Goal: Task Accomplishment & Management: Manage account settings

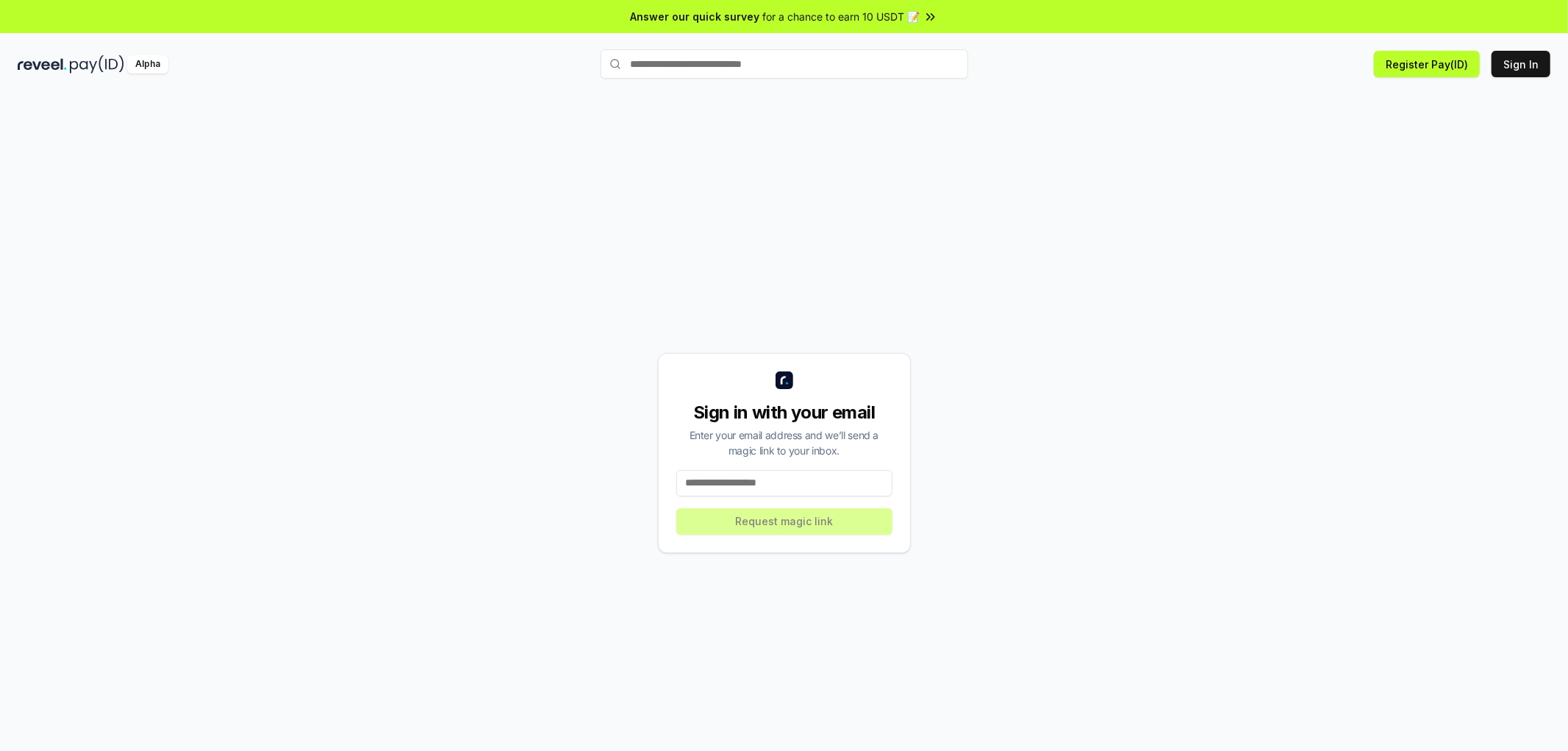
click at [797, 490] on input at bounding box center [784, 483] width 216 height 27
click at [729, 484] on input at bounding box center [784, 483] width 216 height 27
type input "**********"
click at [801, 535] on button "Request magic link" at bounding box center [784, 521] width 216 height 27
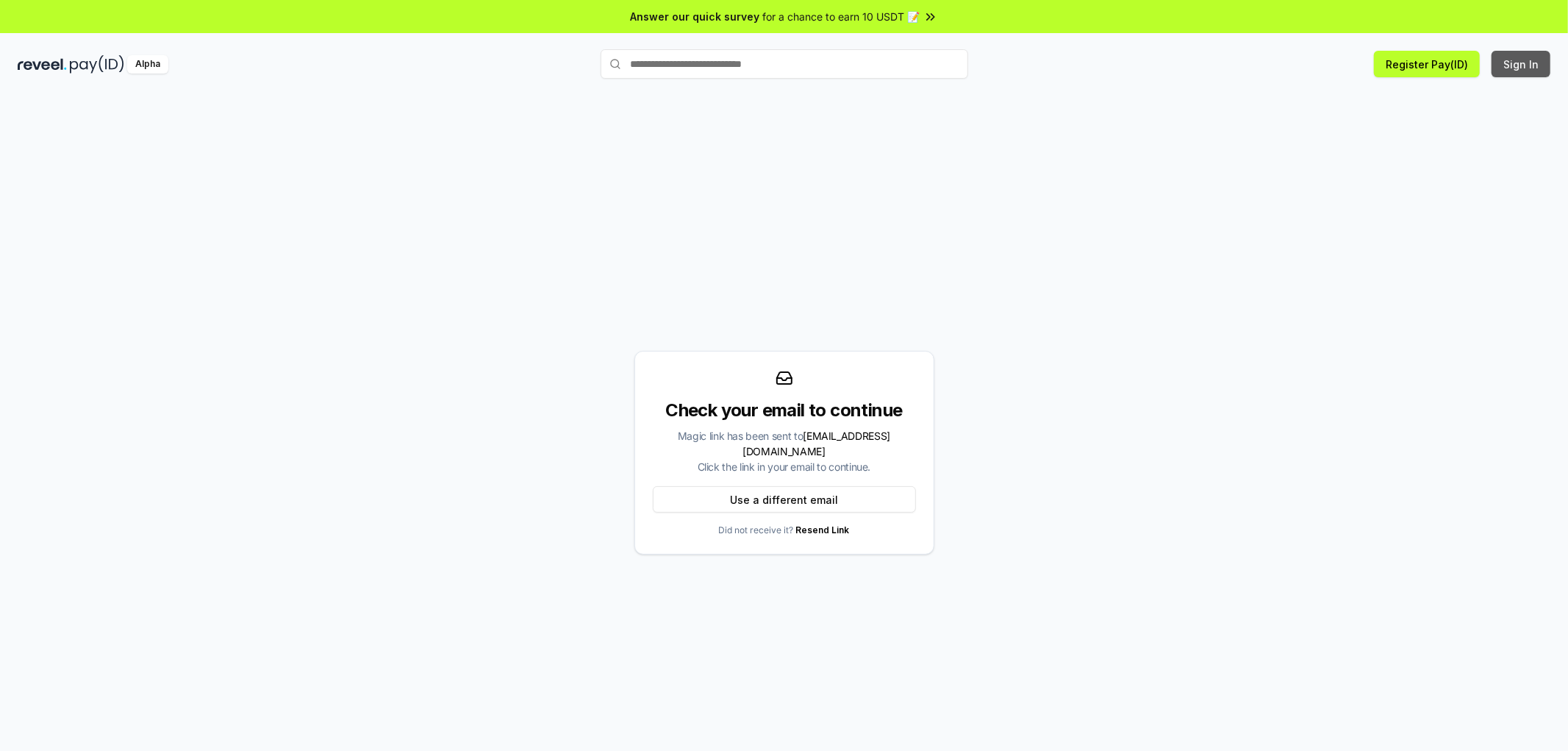
click at [1509, 70] on button "Sign In" at bounding box center [1520, 64] width 59 height 27
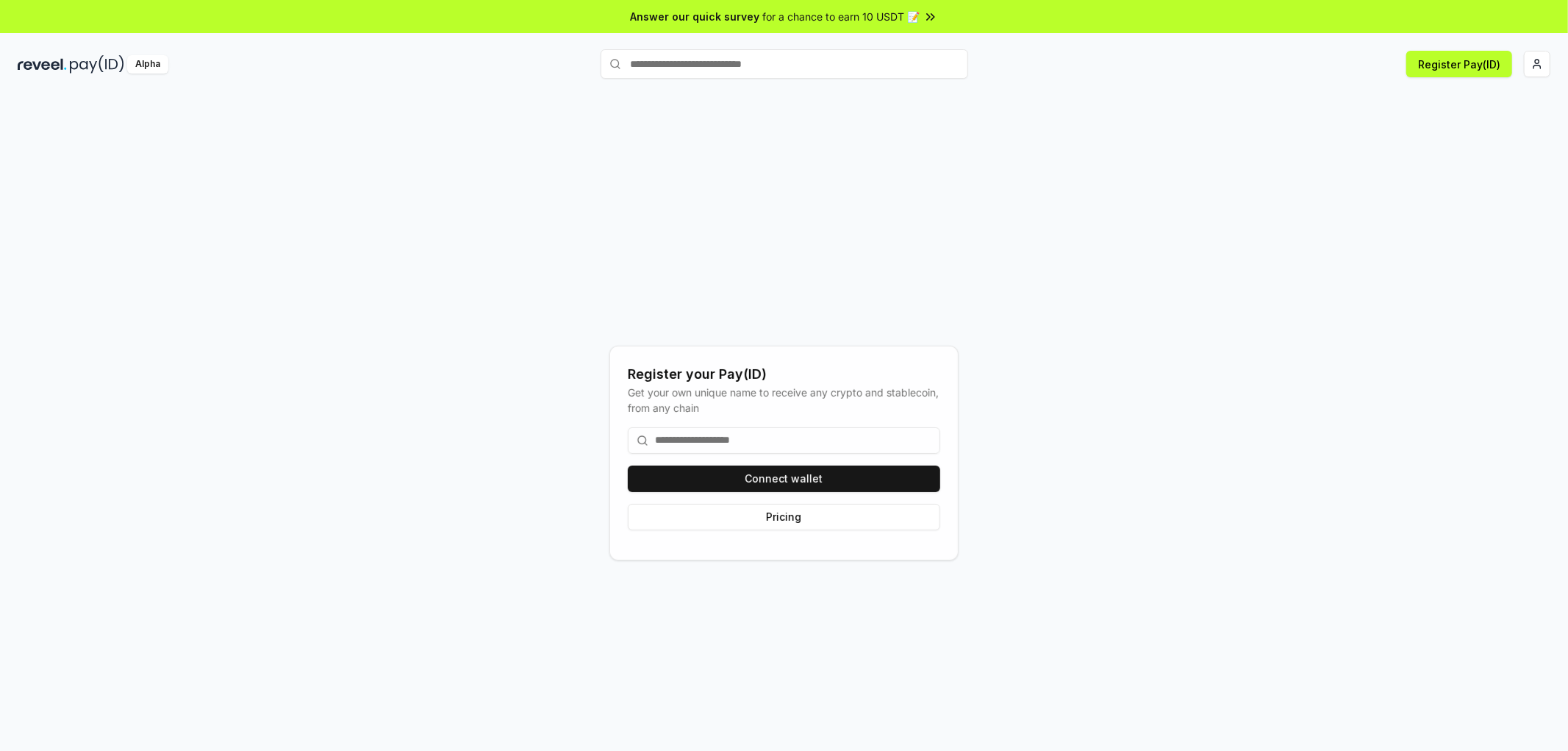
click at [789, 442] on input at bounding box center [784, 440] width 312 height 27
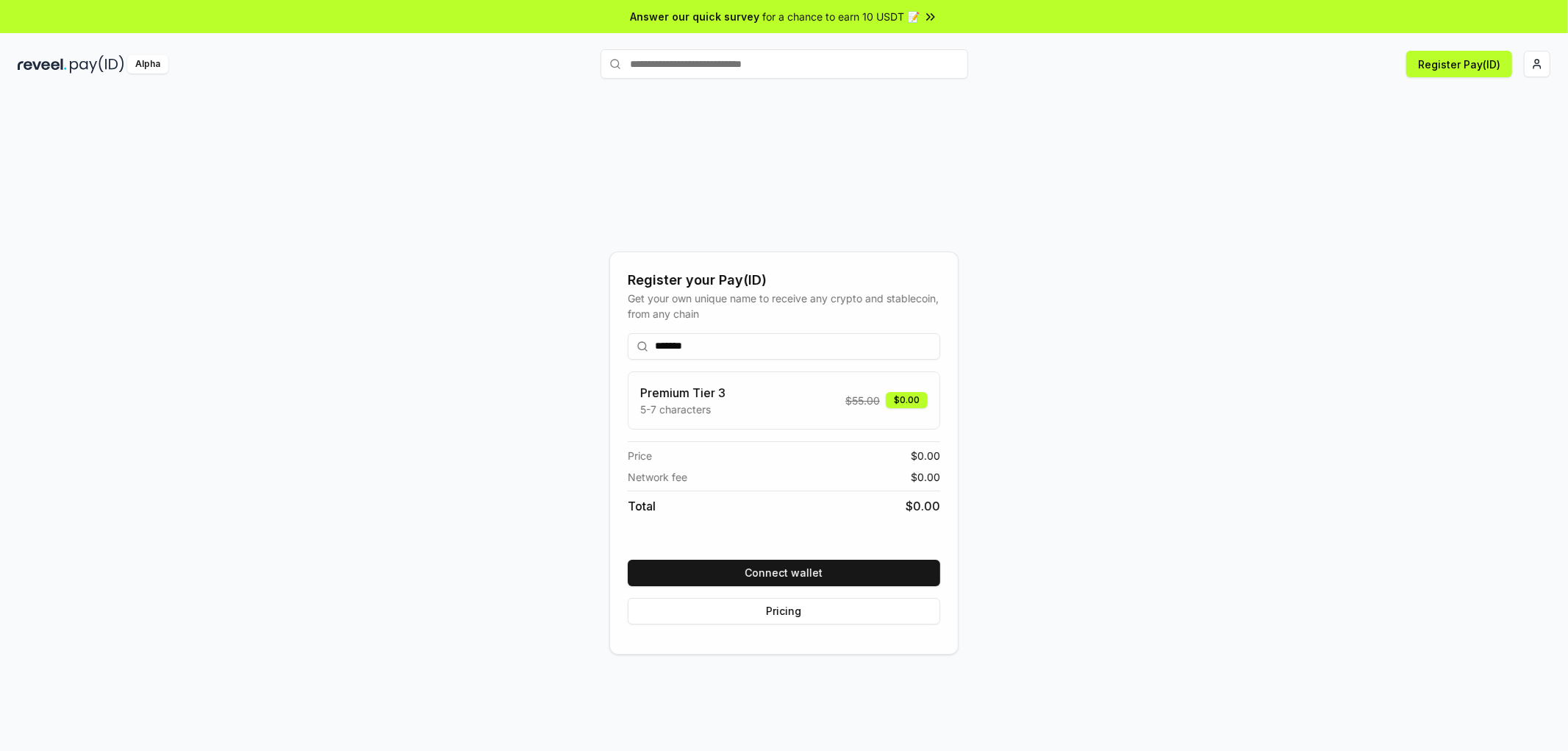
drag, startPoint x: 787, startPoint y: 348, endPoint x: 569, endPoint y: 348, distance: 218.0
click at [569, 348] on div "Register your Pay(ID) Get your own unique name to receive any crypto and stable…" at bounding box center [784, 452] width 1532 height 680
click at [832, 576] on button "Connect wallet" at bounding box center [784, 573] width 312 height 27
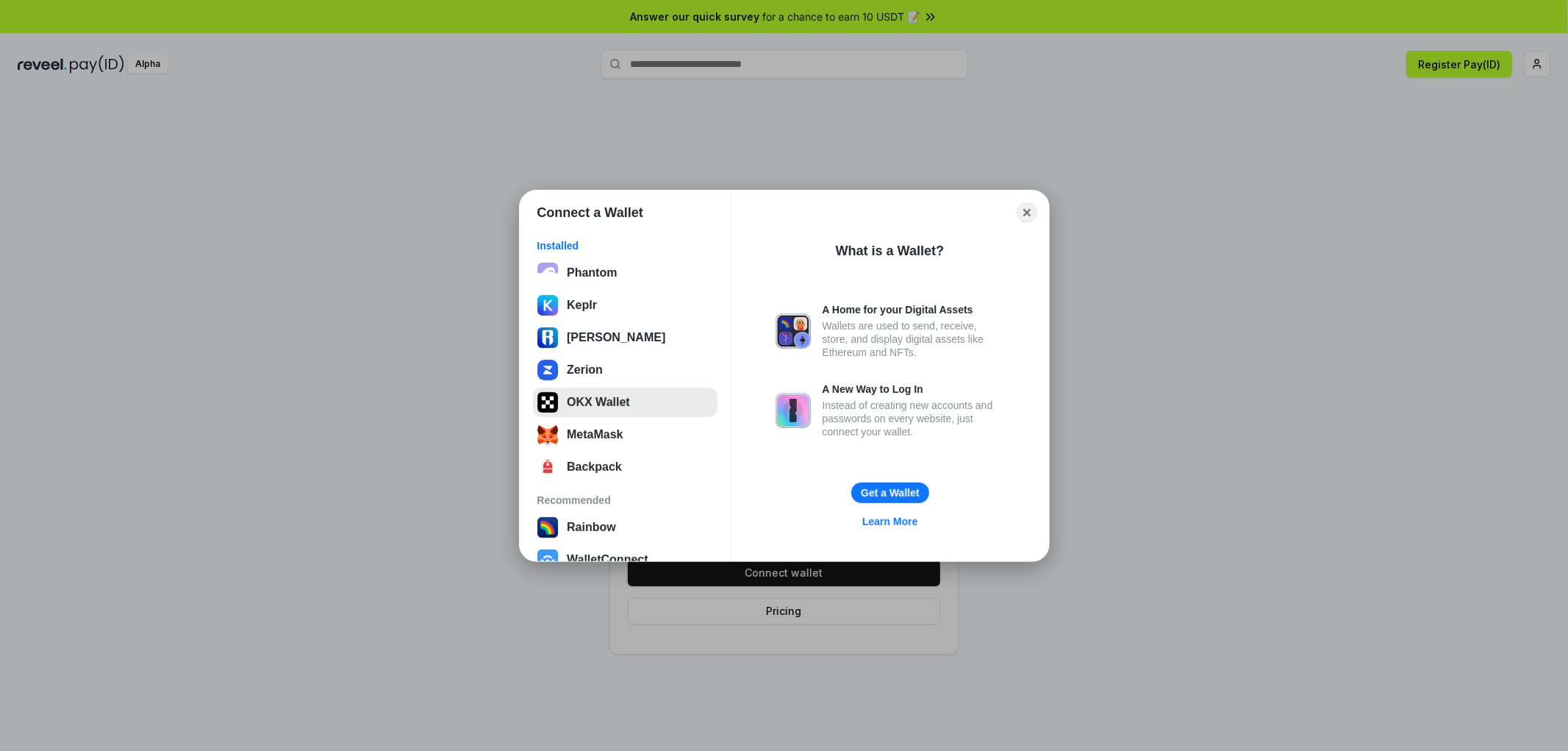
click at [635, 400] on button "OKX Wallet" at bounding box center [625, 402] width 185 height 30
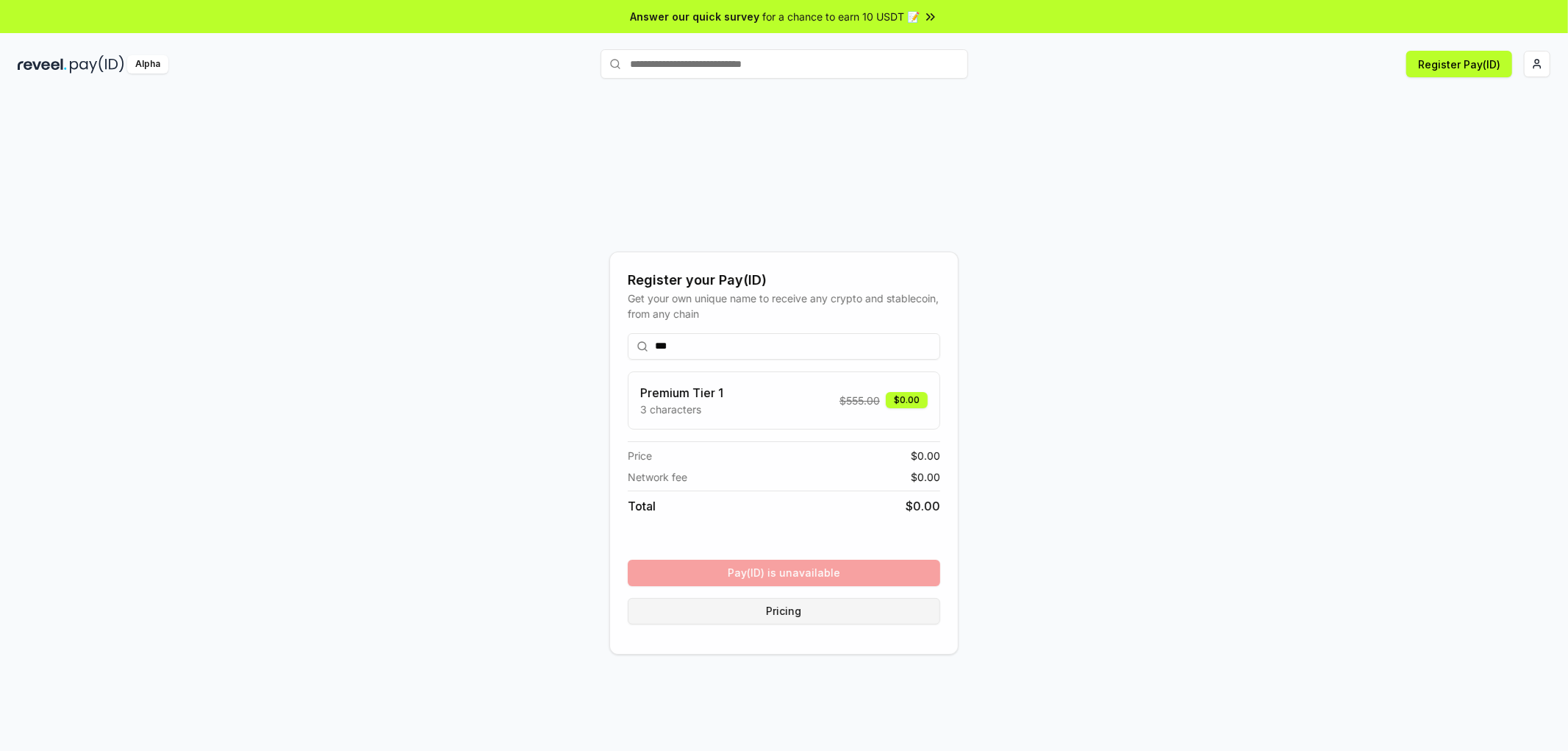
click at [823, 616] on button "Pricing" at bounding box center [784, 611] width 312 height 27
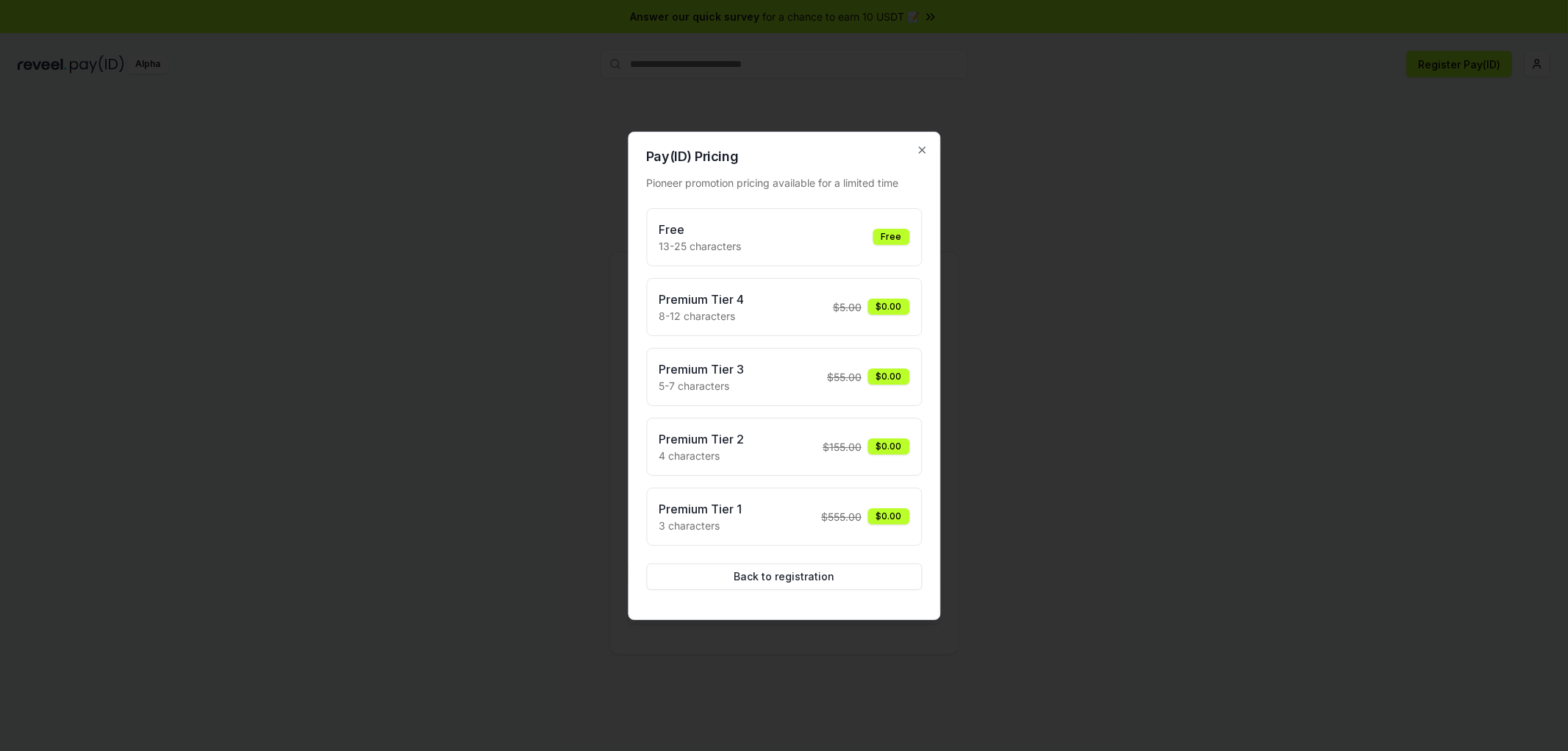
click at [782, 236] on div "Free 13-25 characters Free" at bounding box center [784, 237] width 251 height 33
click at [799, 588] on button "Back to registration" at bounding box center [784, 577] width 276 height 27
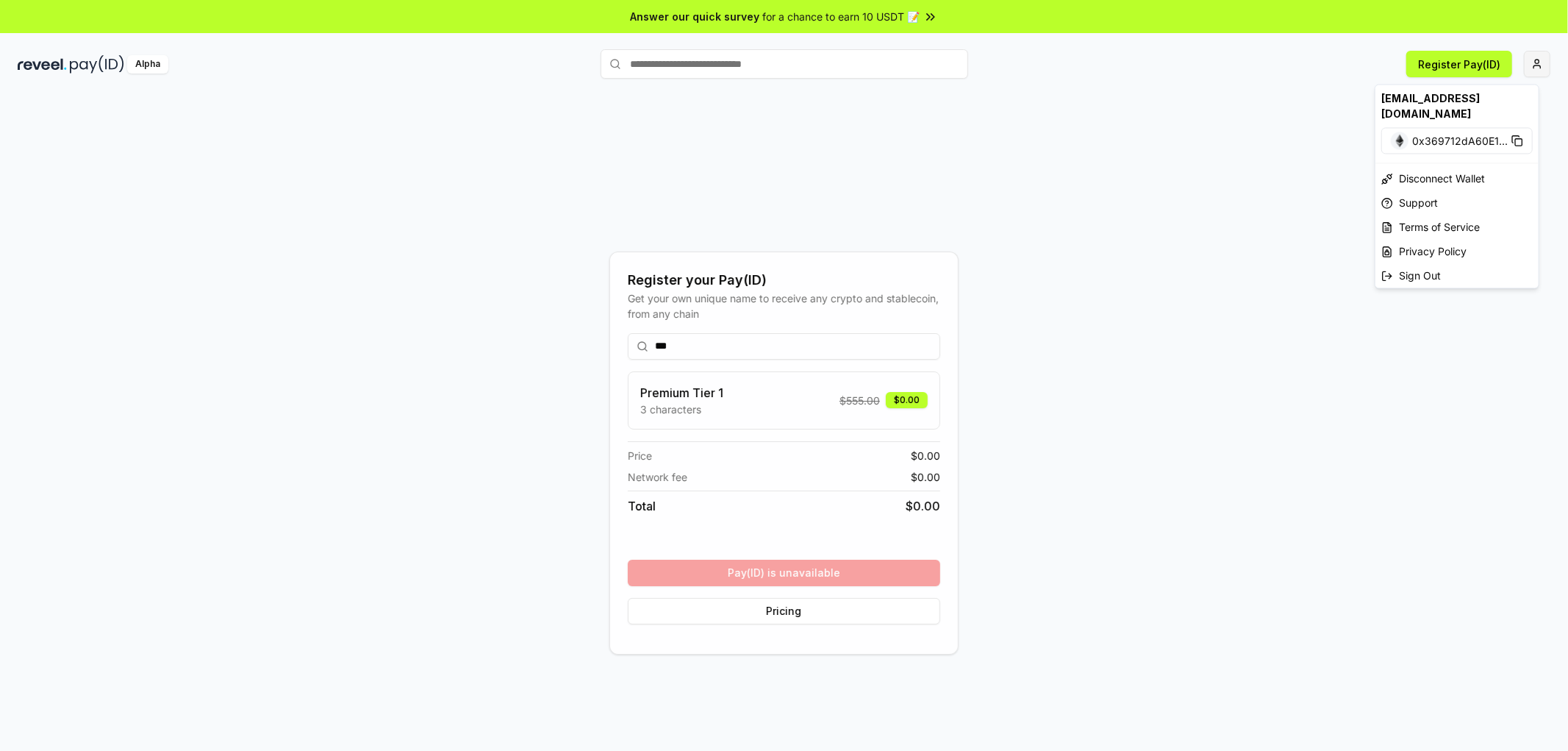
click at [1537, 68] on html "Answer our quick survey for a chance to earn 10 USDT 📝 Alpha Register Pay(ID) R…" at bounding box center [784, 375] width 1568 height 751
click at [754, 350] on html "Answer our quick survey for a chance to earn 10 USDT 📝 Alpha Register Pay(ID) R…" at bounding box center [784, 375] width 1568 height 751
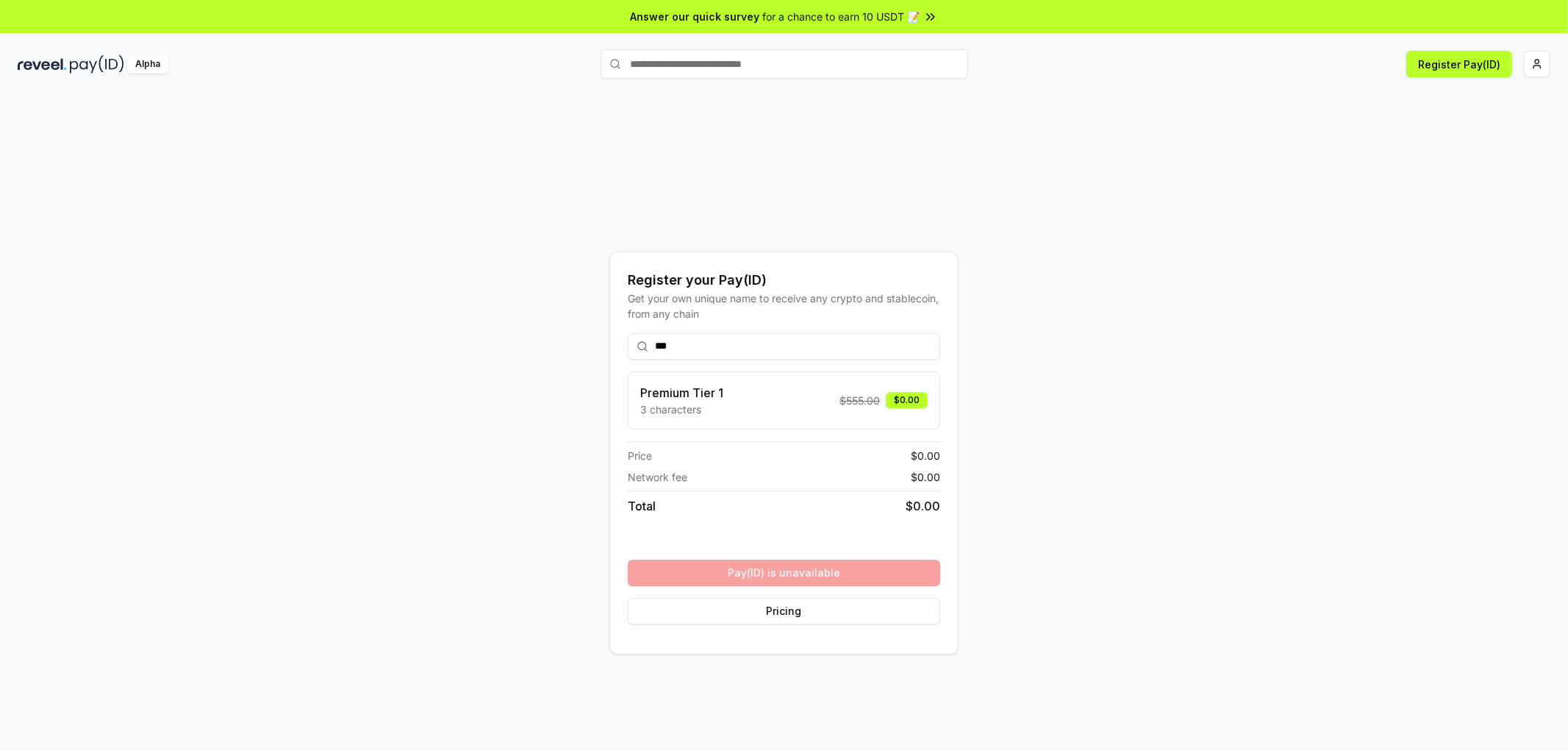
drag, startPoint x: 757, startPoint y: 347, endPoint x: 633, endPoint y: 343, distance: 124.1
click at [633, 343] on input "***" at bounding box center [784, 346] width 312 height 27
type input "*******"
click at [737, 574] on button "Register" at bounding box center [784, 573] width 312 height 27
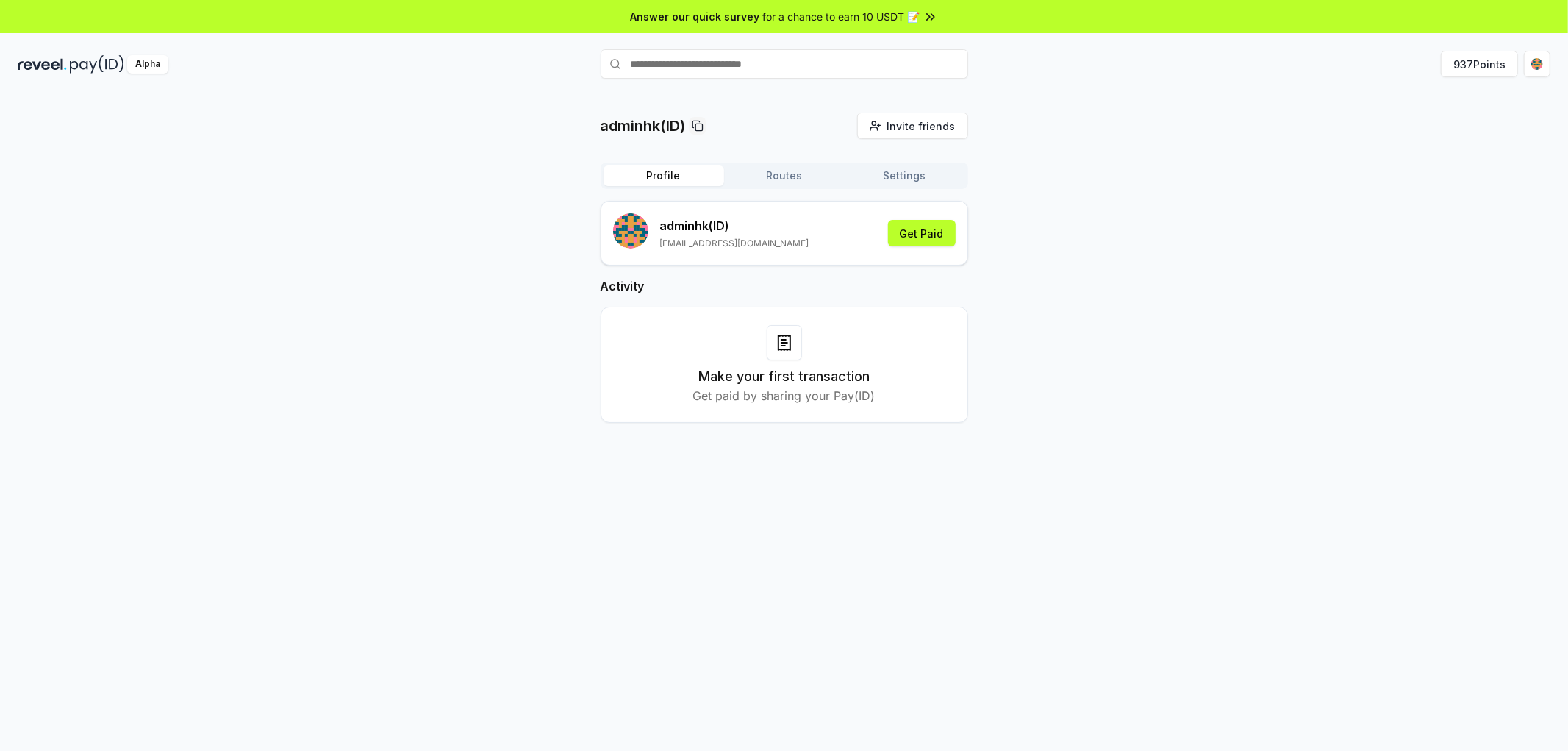
click at [883, 295] on h2 "Activity" at bounding box center [784, 286] width 367 height 17
click at [922, 240] on button "Get Paid" at bounding box center [921, 234] width 67 height 27
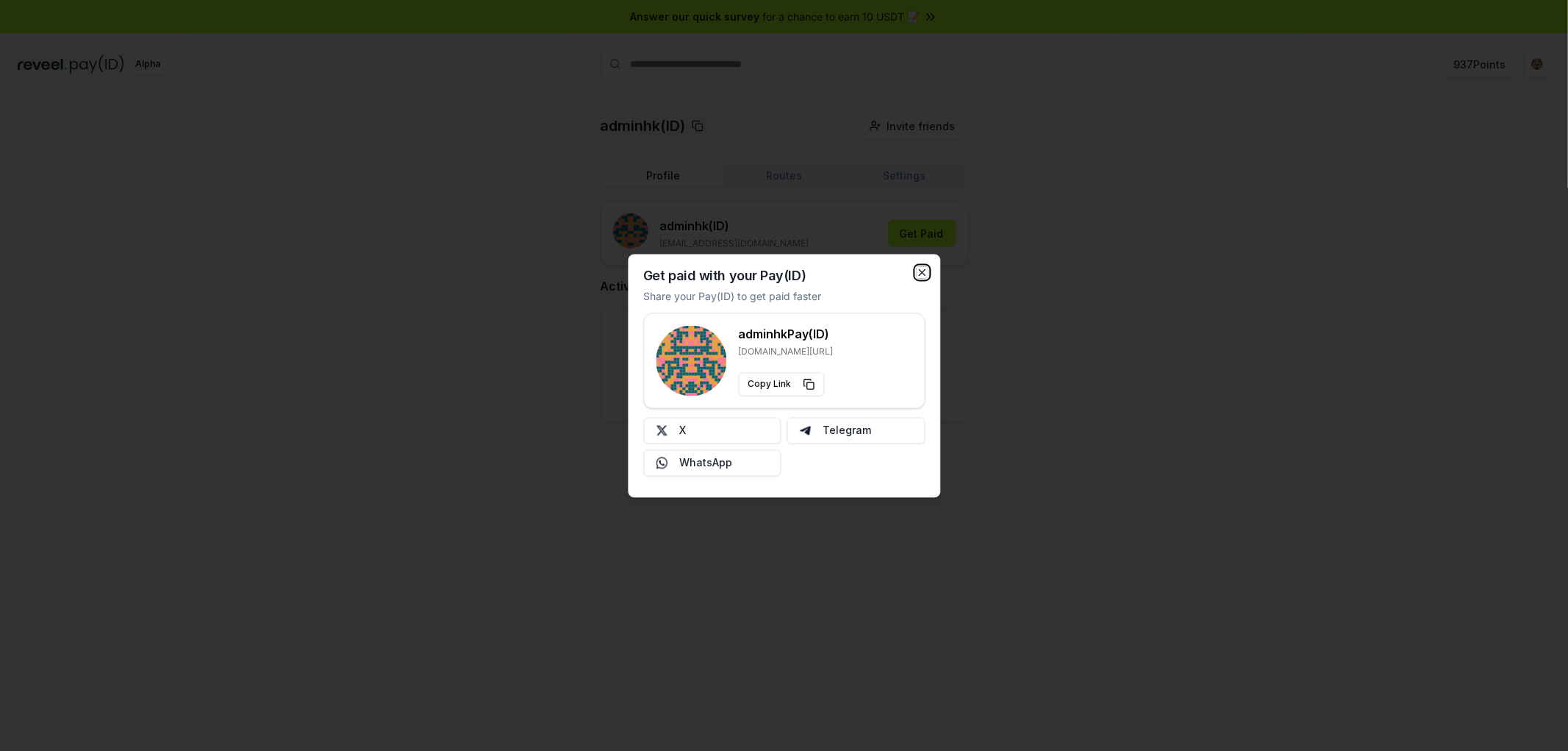
click at [920, 266] on icon "button" at bounding box center [922, 272] width 12 height 12
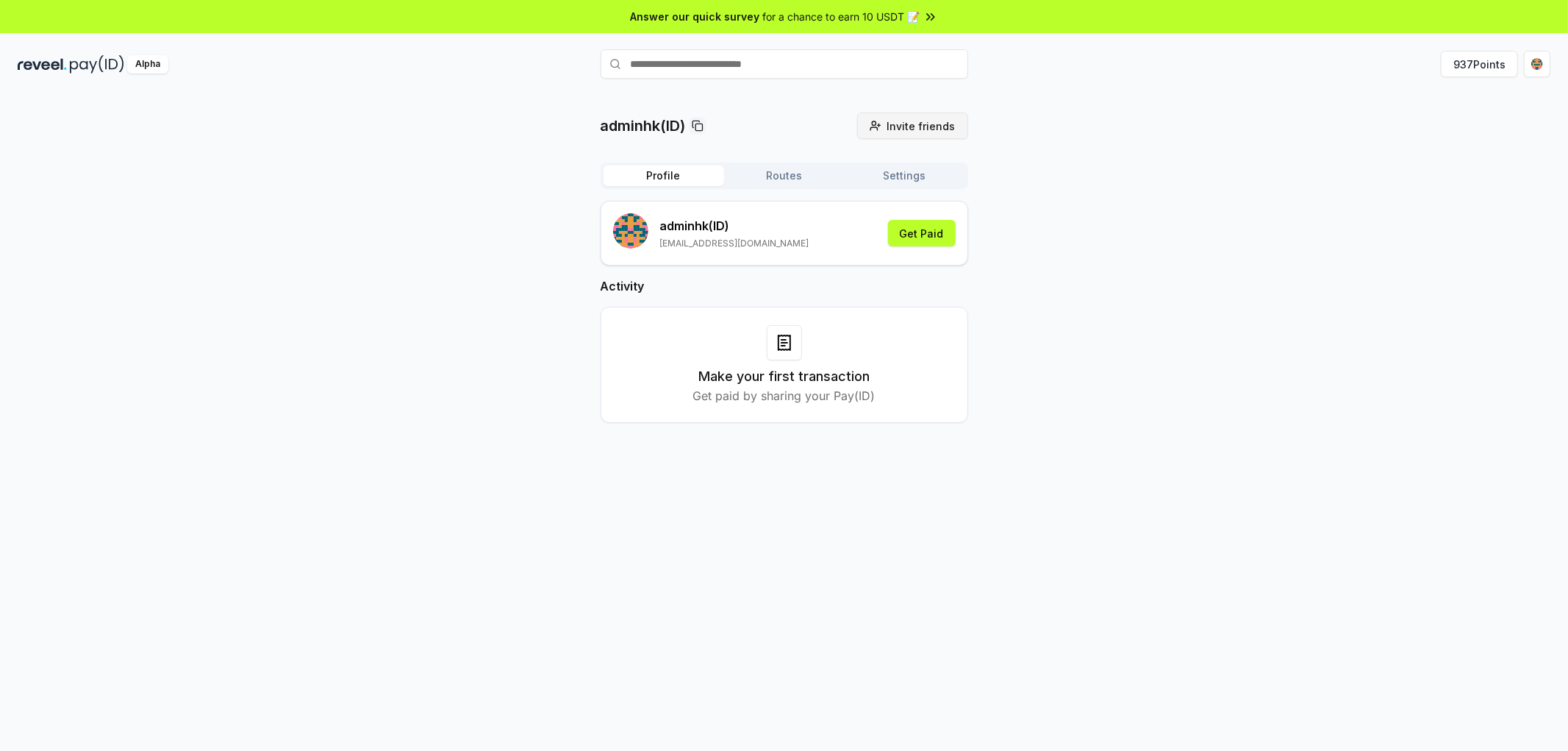
click at [912, 130] on span "Invite friends" at bounding box center [921, 126] width 68 height 15
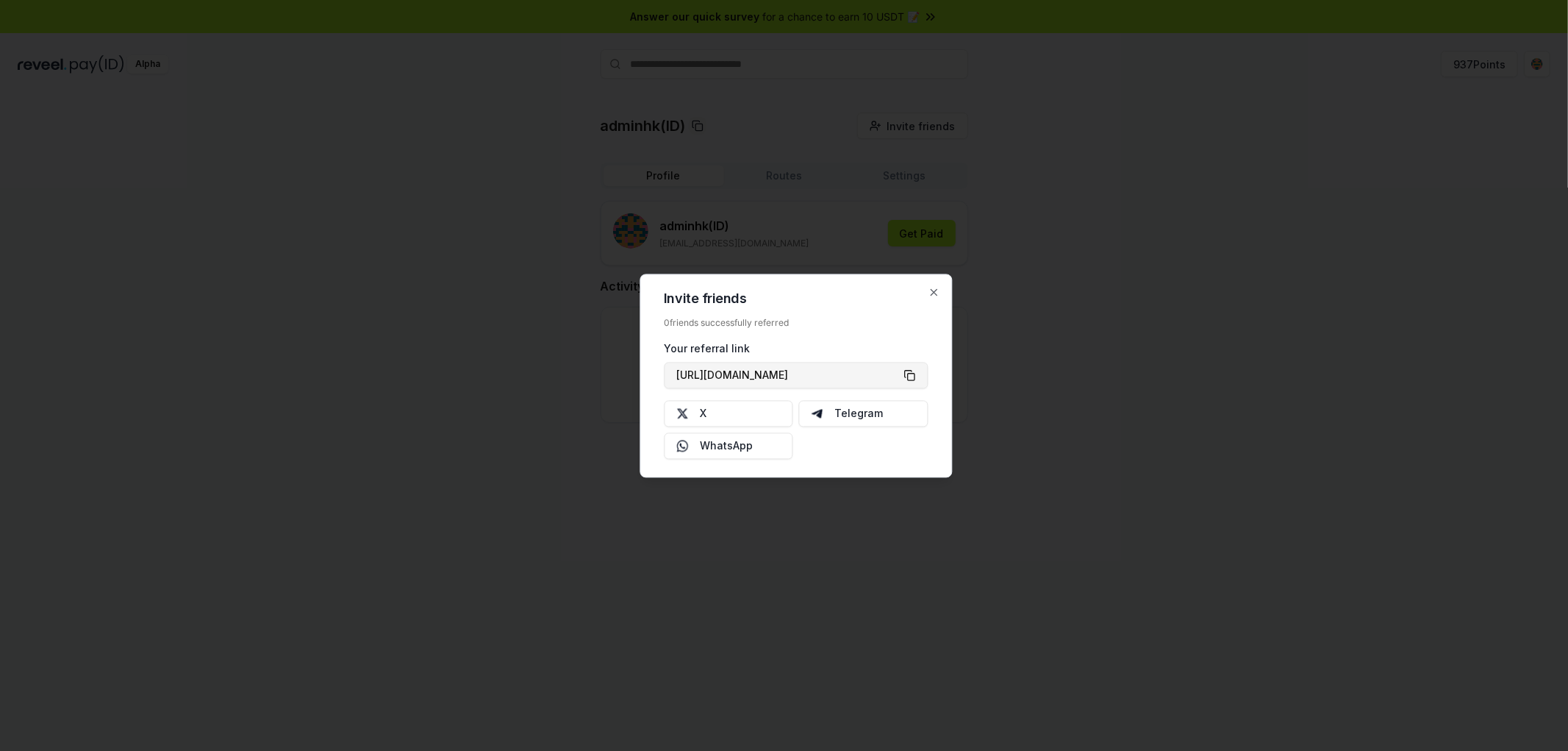
click at [913, 373] on button "[URL][DOMAIN_NAME]" at bounding box center [795, 375] width 263 height 27
click at [1131, 376] on div at bounding box center [784, 375] width 1568 height 751
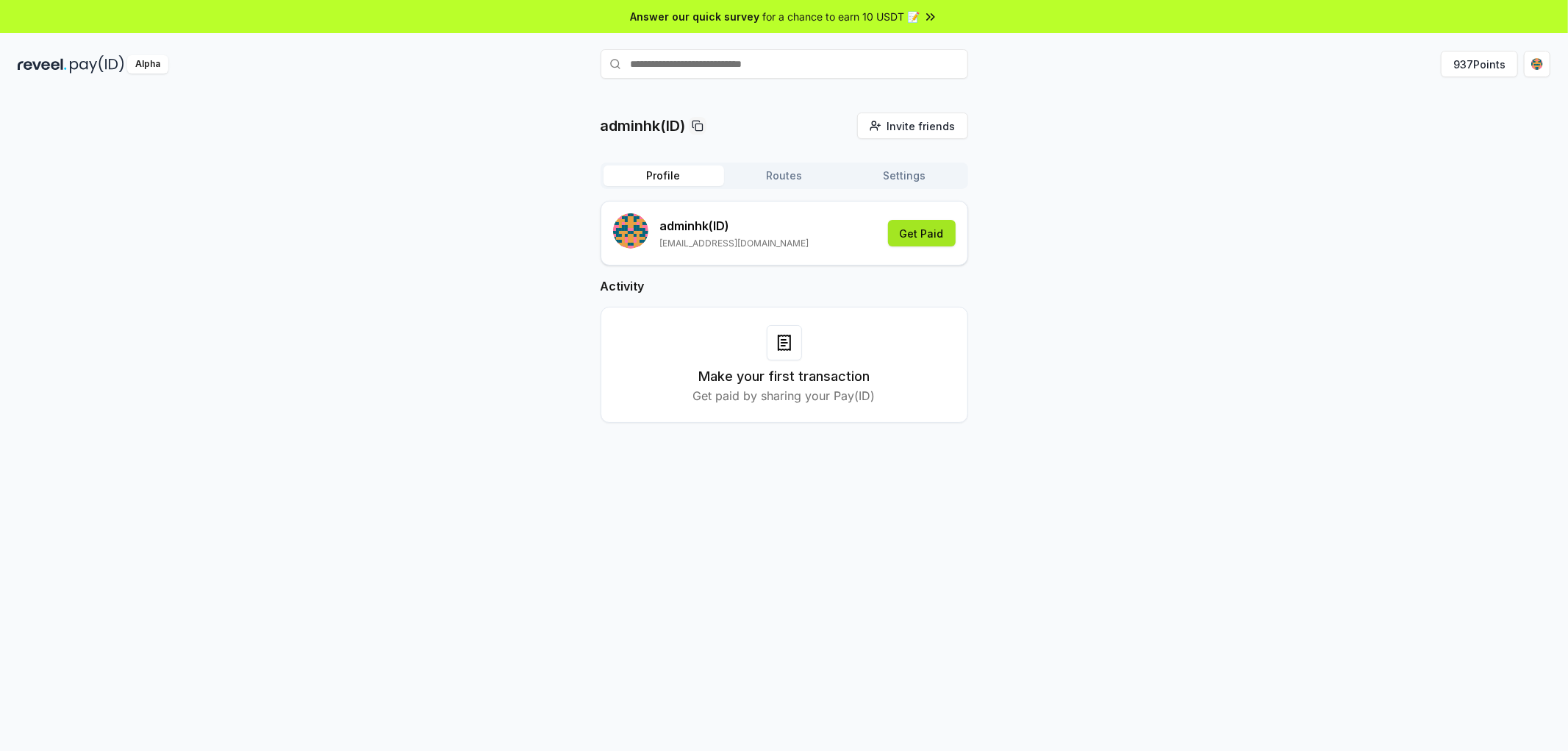
click at [916, 246] on button "Get Paid" at bounding box center [921, 234] width 67 height 27
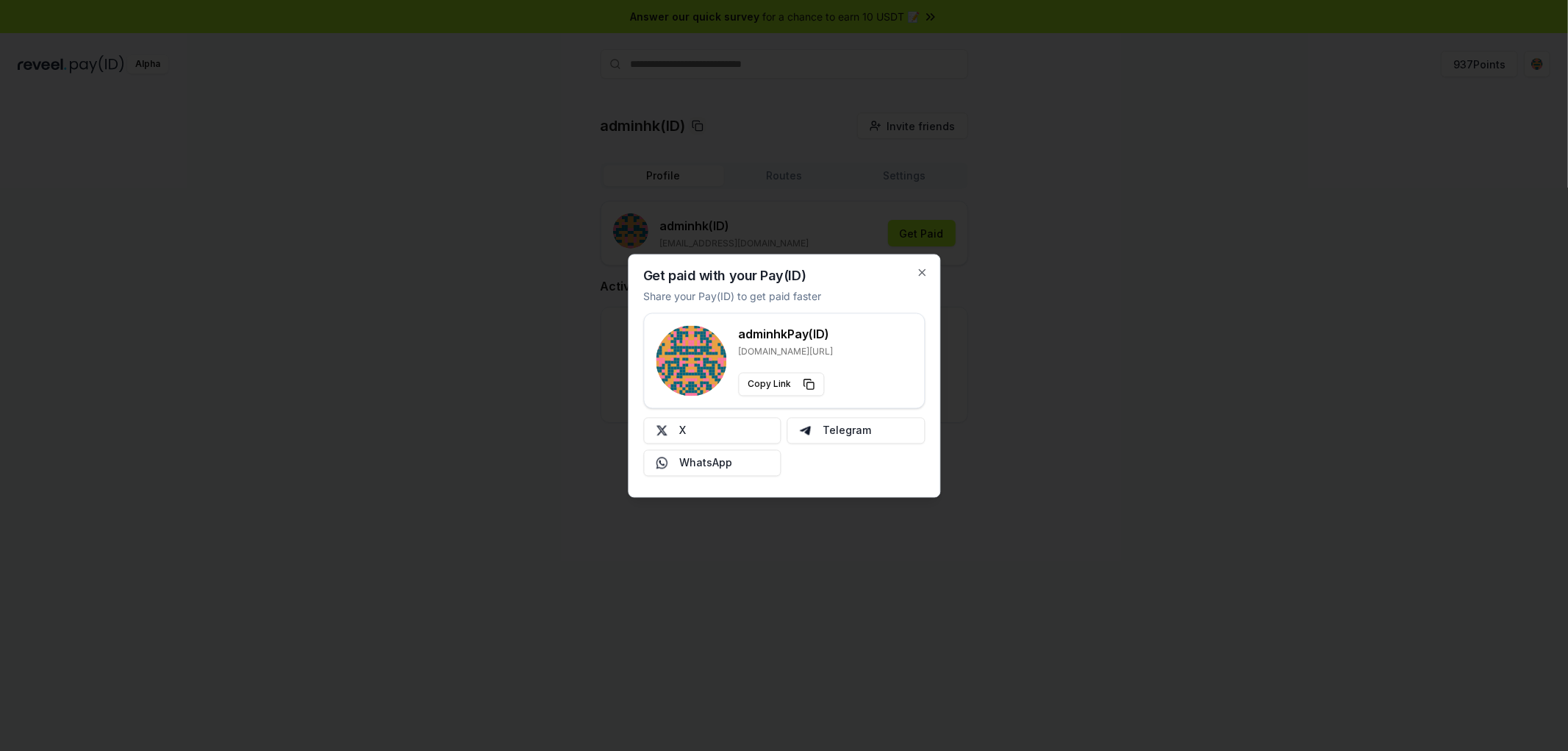
click at [1136, 305] on div at bounding box center [784, 375] width 1568 height 751
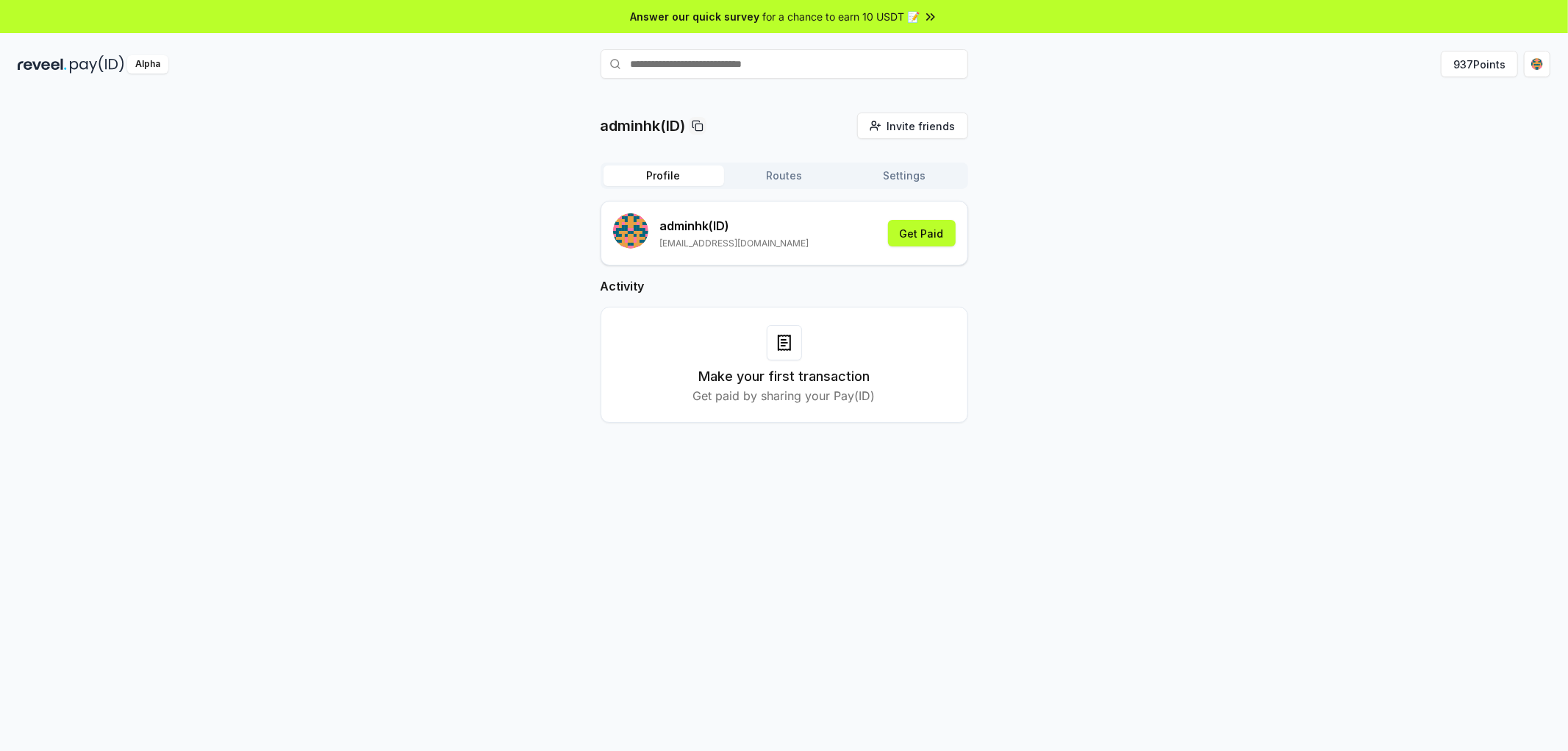
click at [784, 186] on button "Routes" at bounding box center [784, 175] width 120 height 20
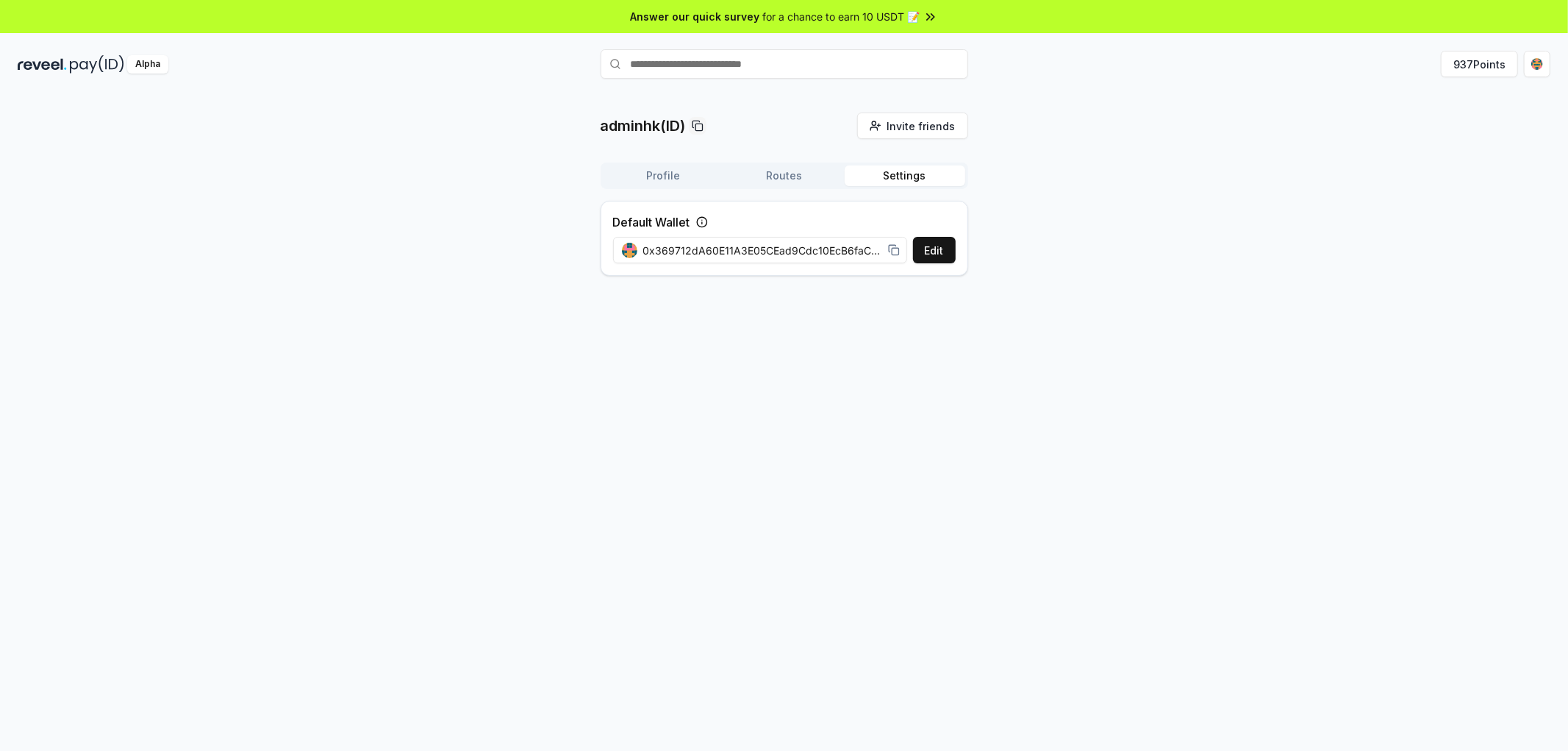
click at [901, 186] on button "Settings" at bounding box center [904, 175] width 120 height 20
click at [790, 186] on button "Routes" at bounding box center [784, 175] width 120 height 20
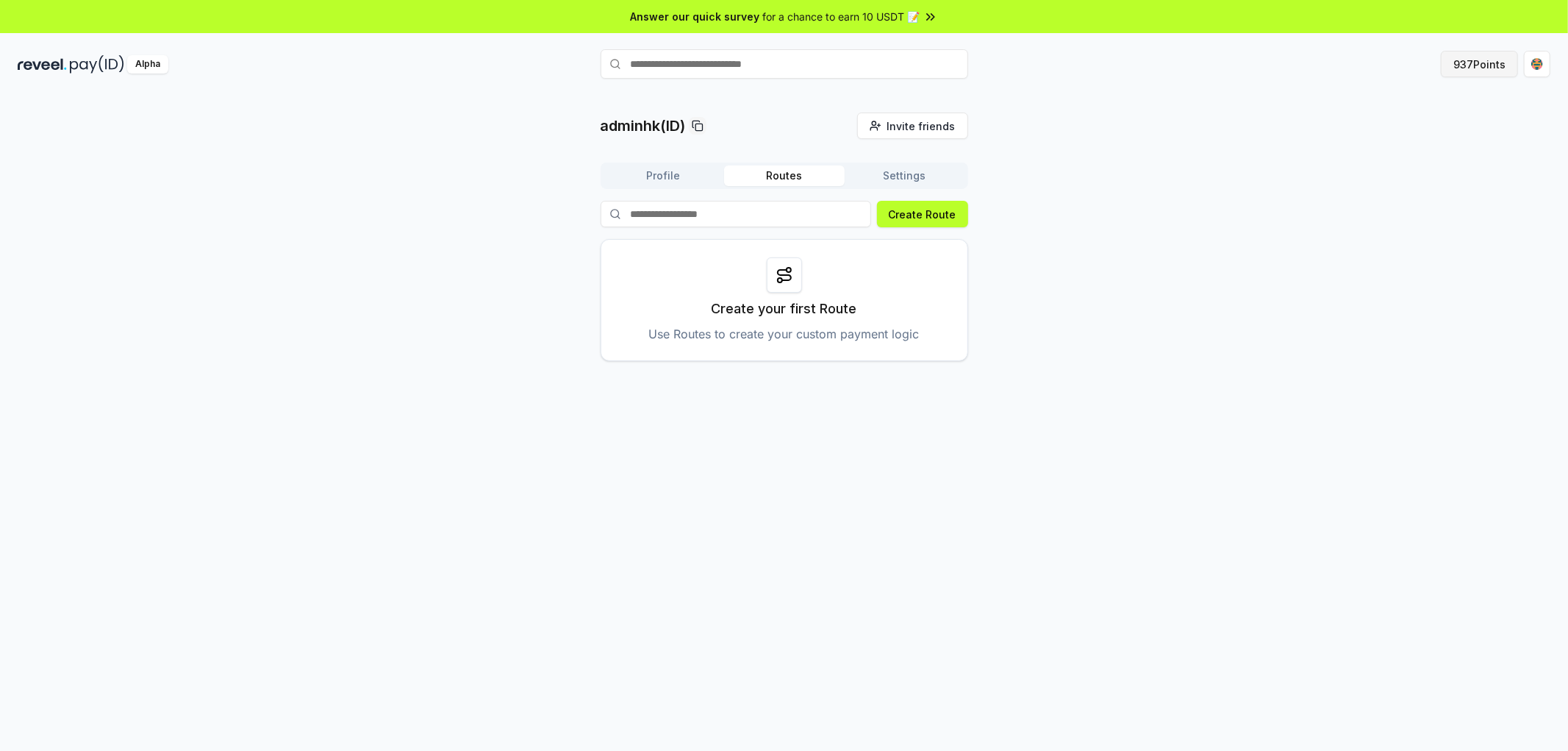
click at [1493, 69] on button "937 Points" at bounding box center [1479, 64] width 77 height 27
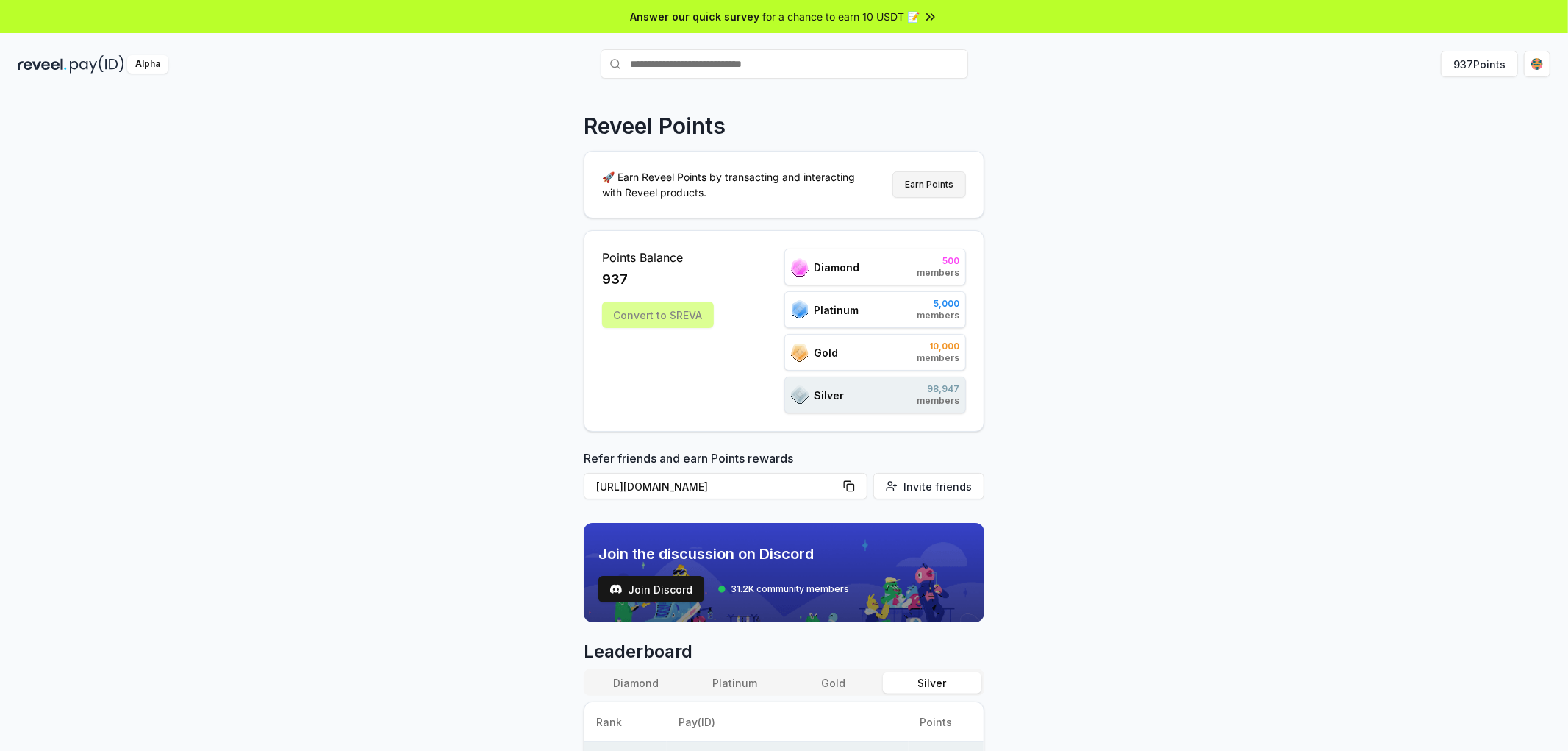
click at [917, 195] on button "Earn Points" at bounding box center [929, 185] width 73 height 27
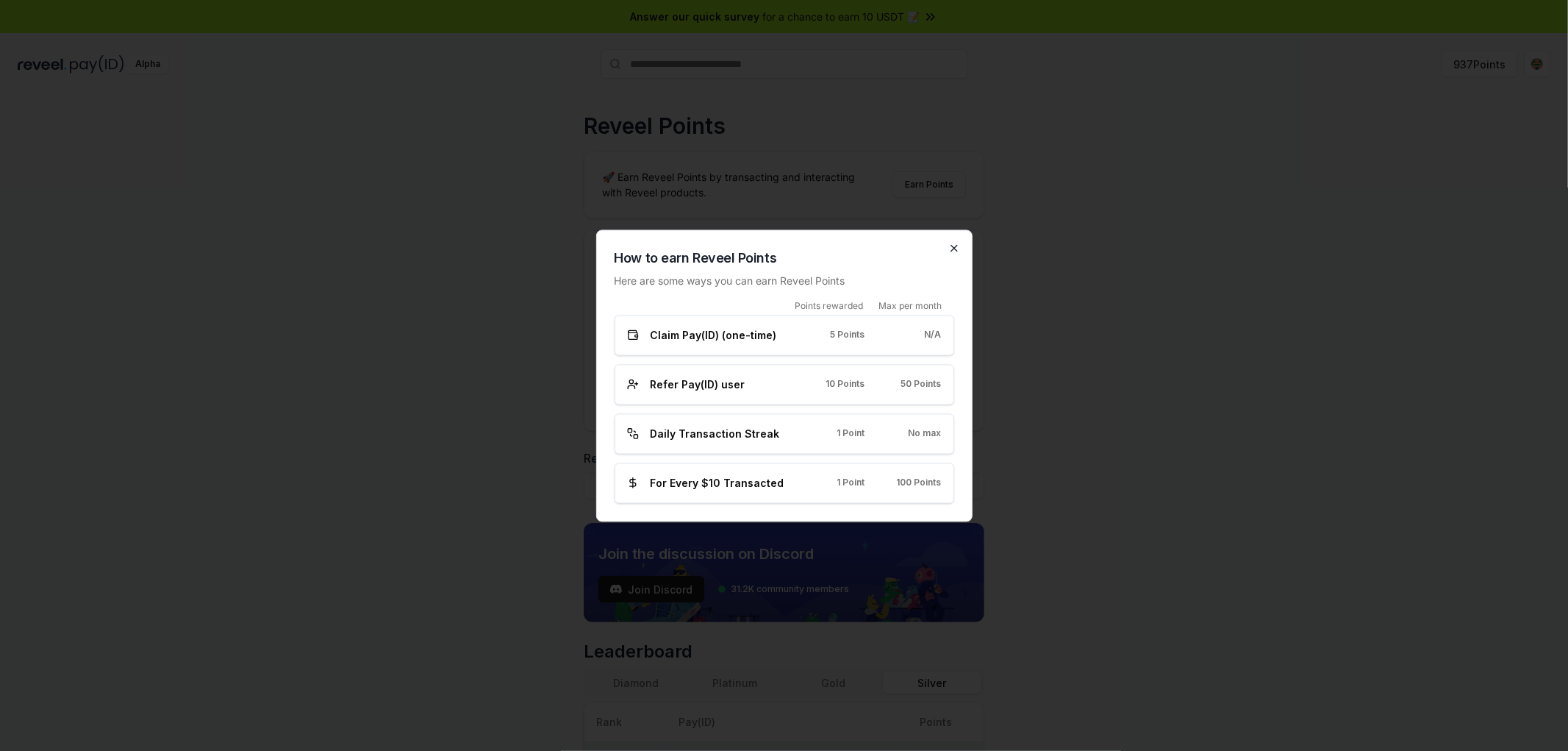
click at [959, 242] on icon "button" at bounding box center [954, 248] width 12 height 12
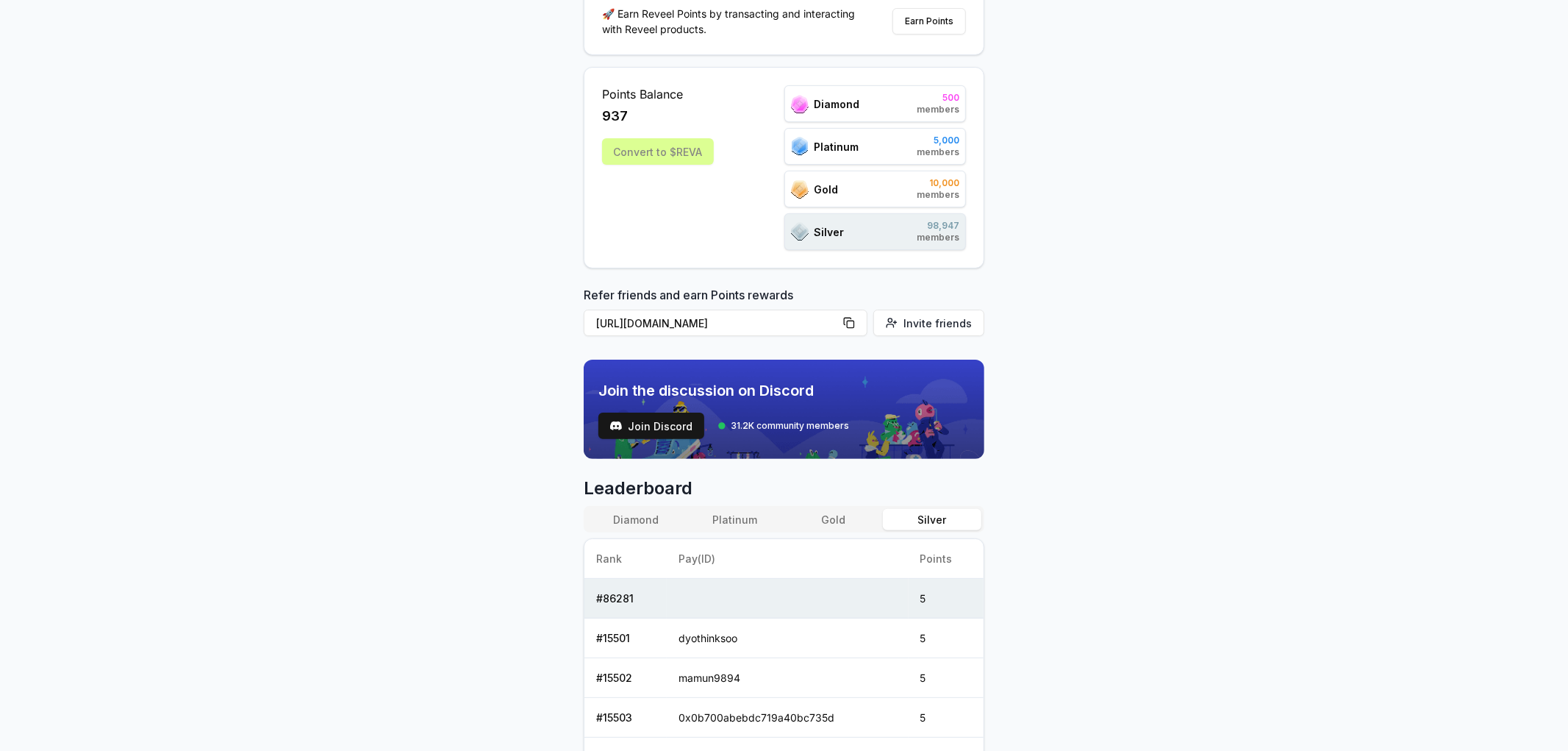
scroll to position [326, 0]
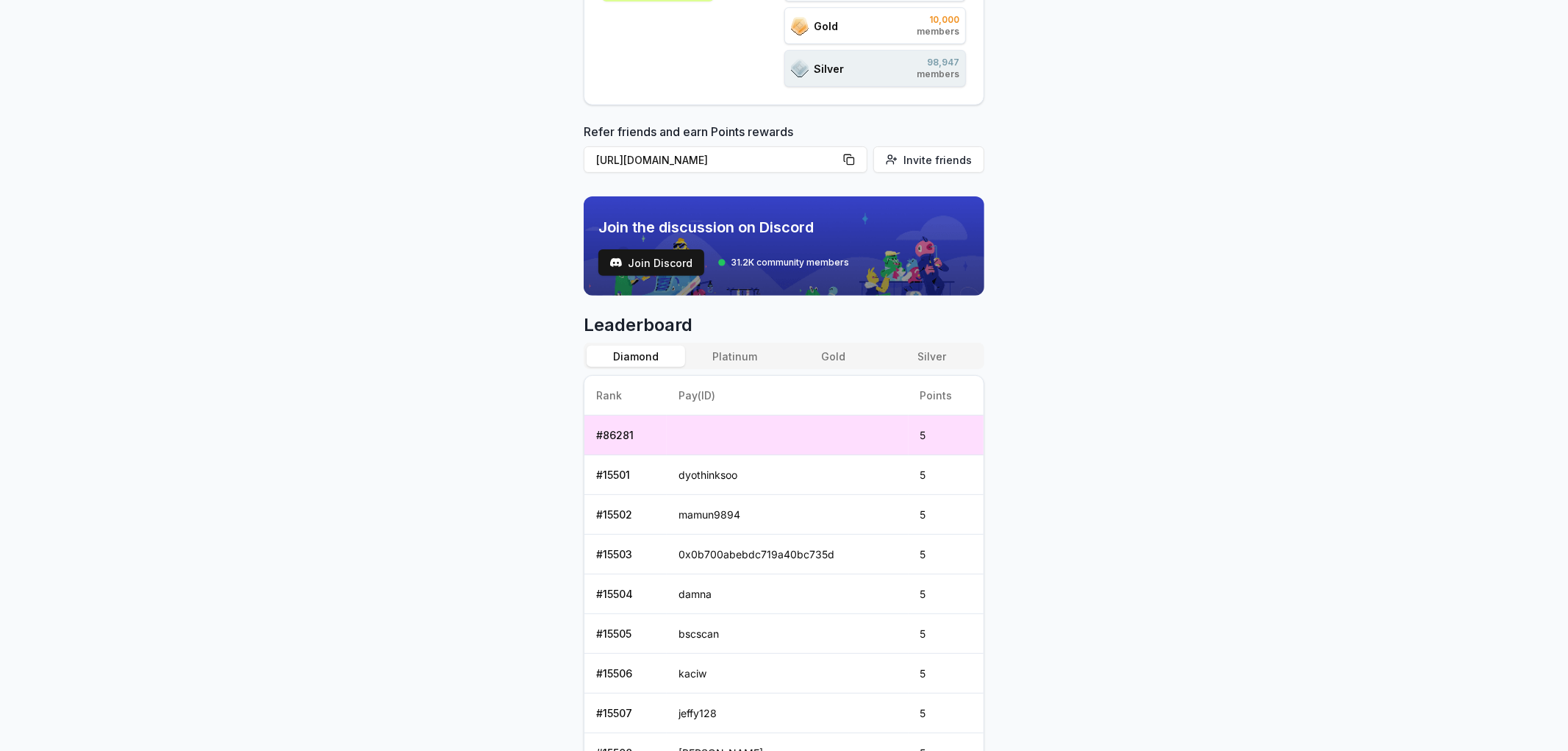
click at [638, 366] on button "Diamond" at bounding box center [635, 356] width 98 height 21
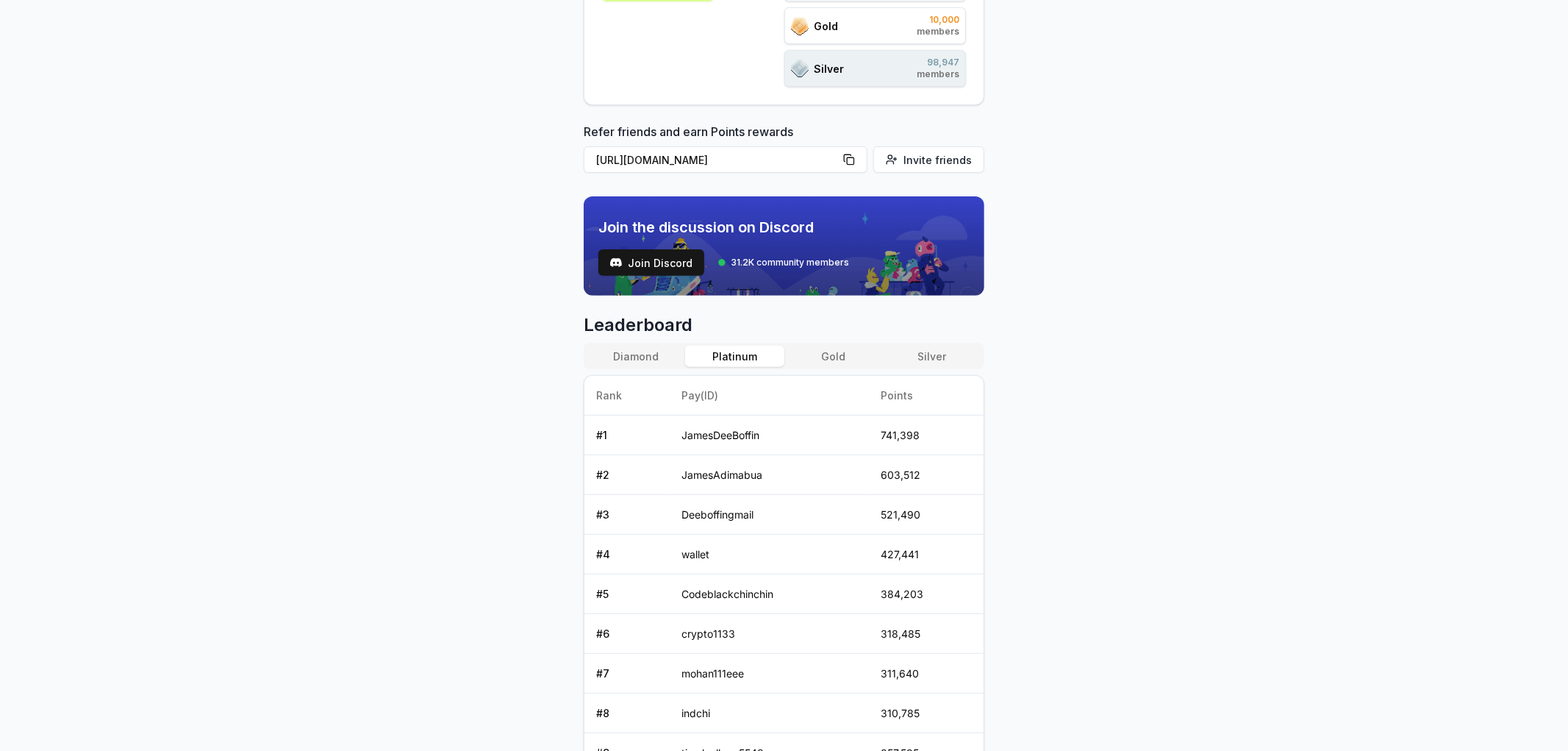
click at [732, 366] on button "Platinum" at bounding box center [734, 356] width 98 height 21
click at [846, 366] on button "Gold" at bounding box center [834, 356] width 98 height 21
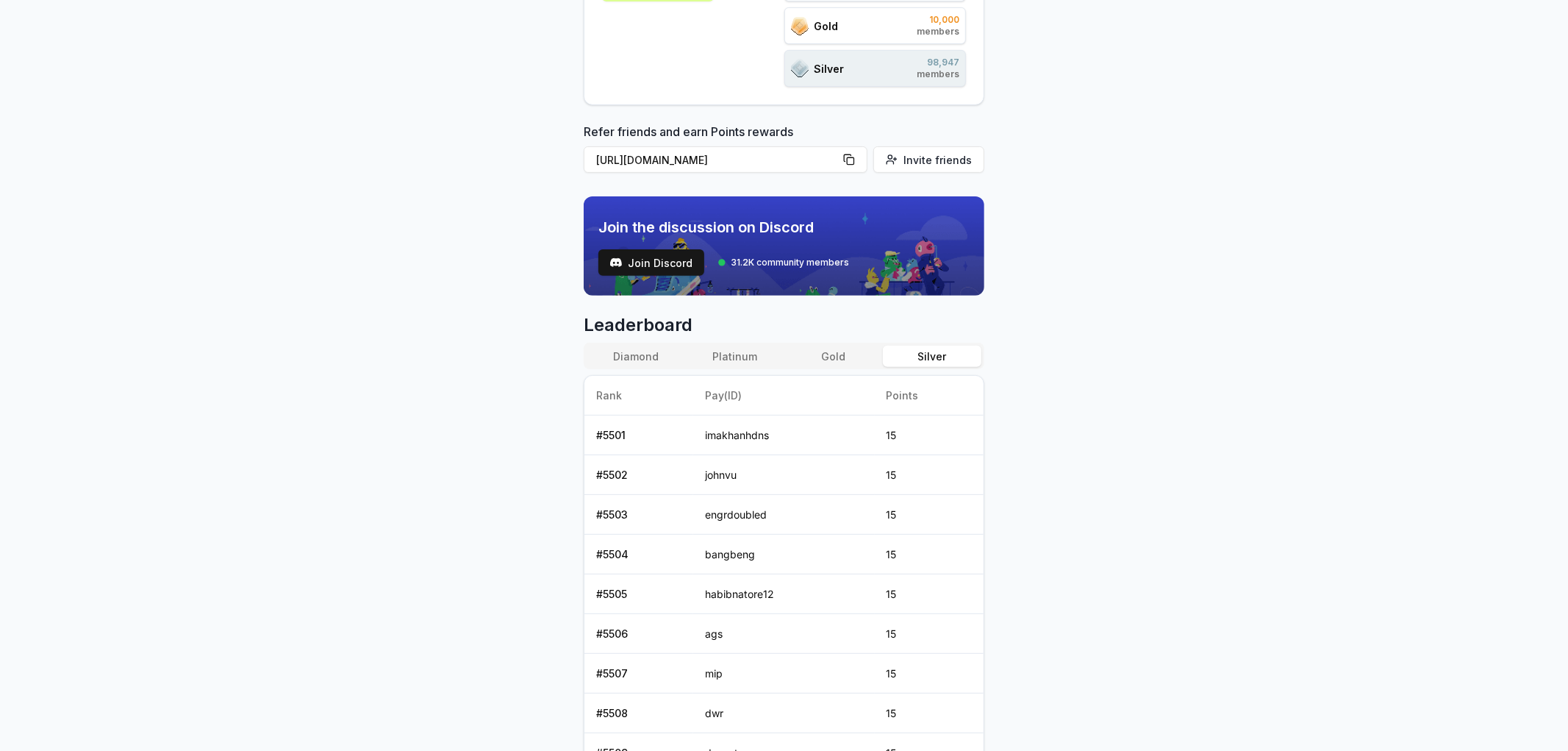
click at [929, 366] on button "Silver" at bounding box center [932, 356] width 98 height 21
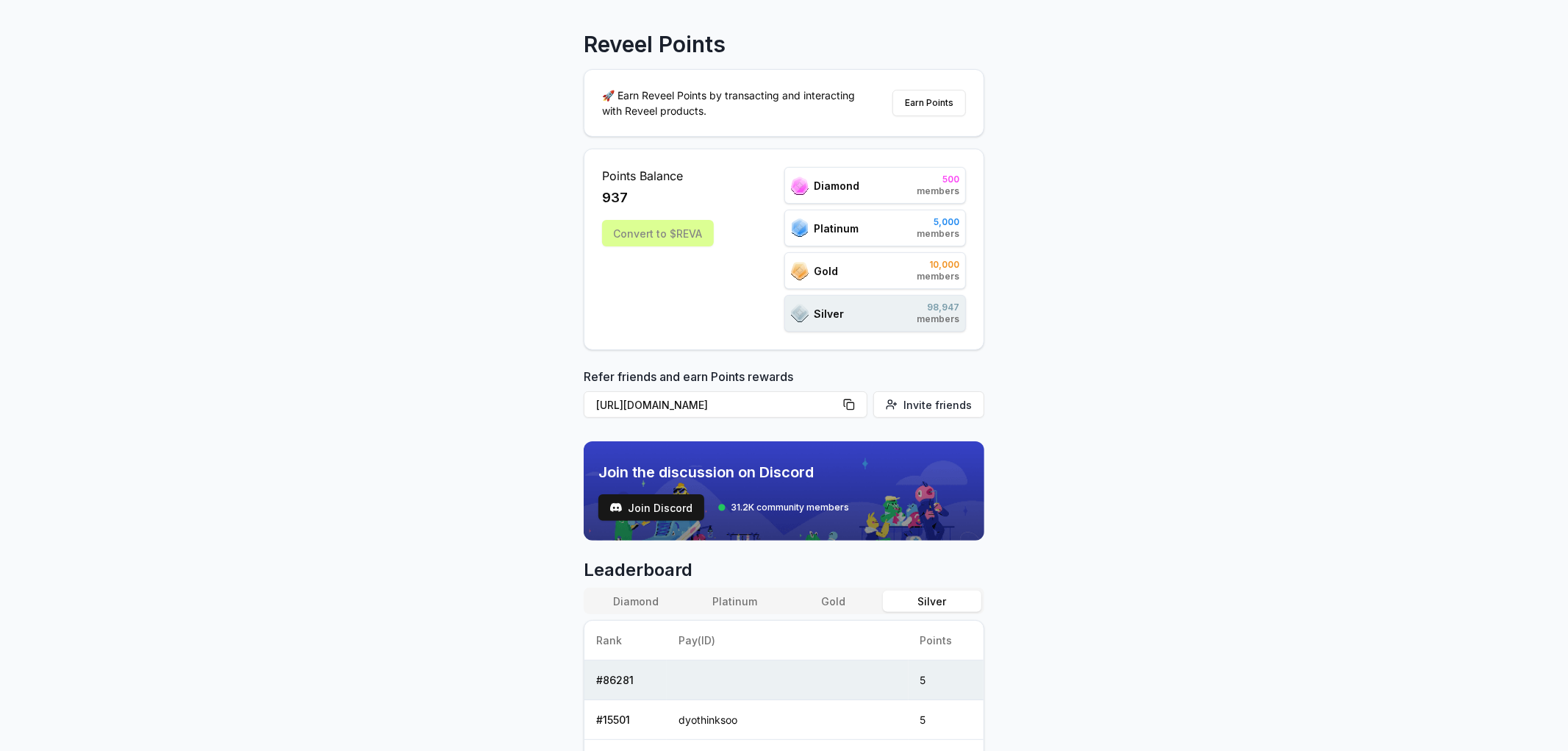
scroll to position [0, 0]
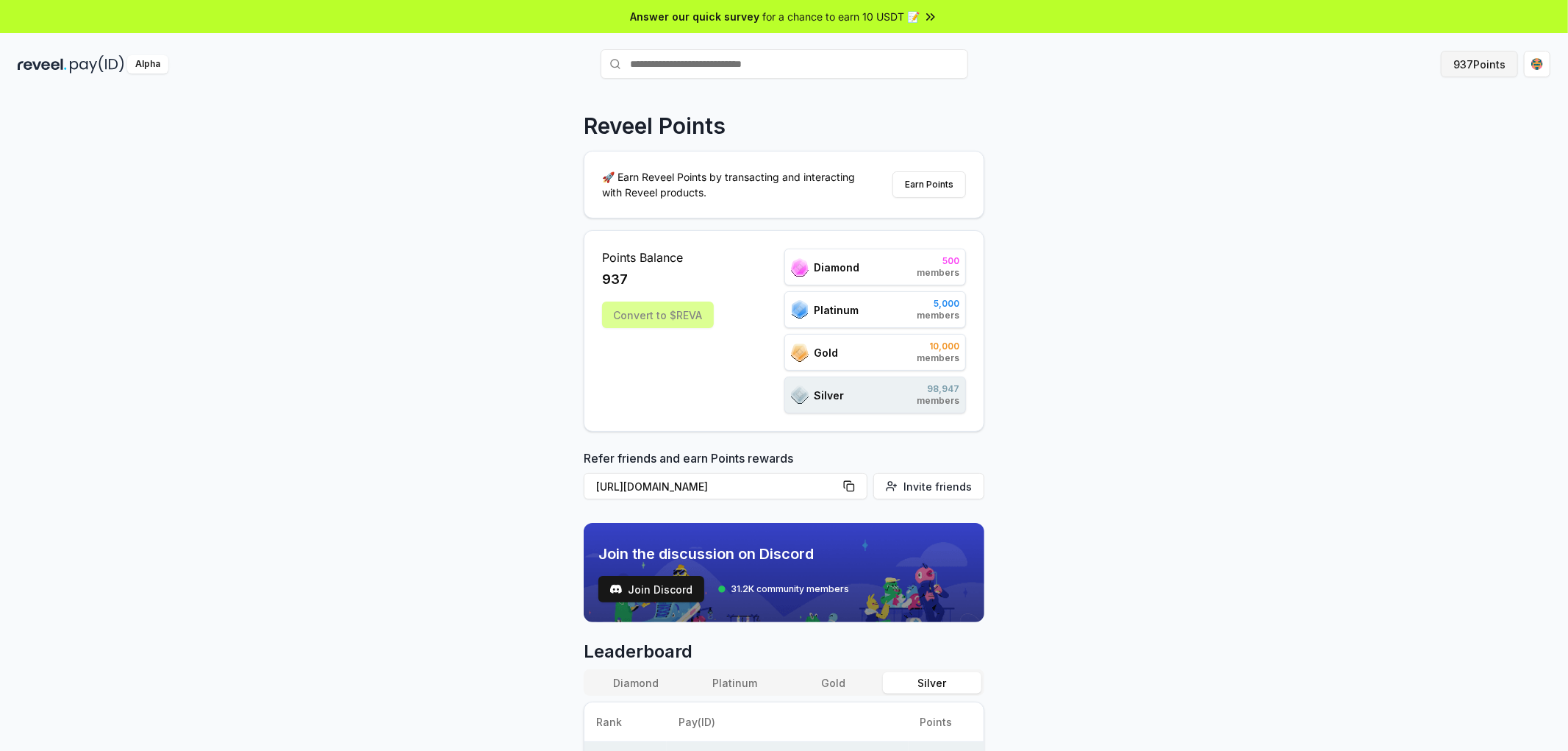
click at [1472, 70] on button "937 Points" at bounding box center [1479, 64] width 77 height 27
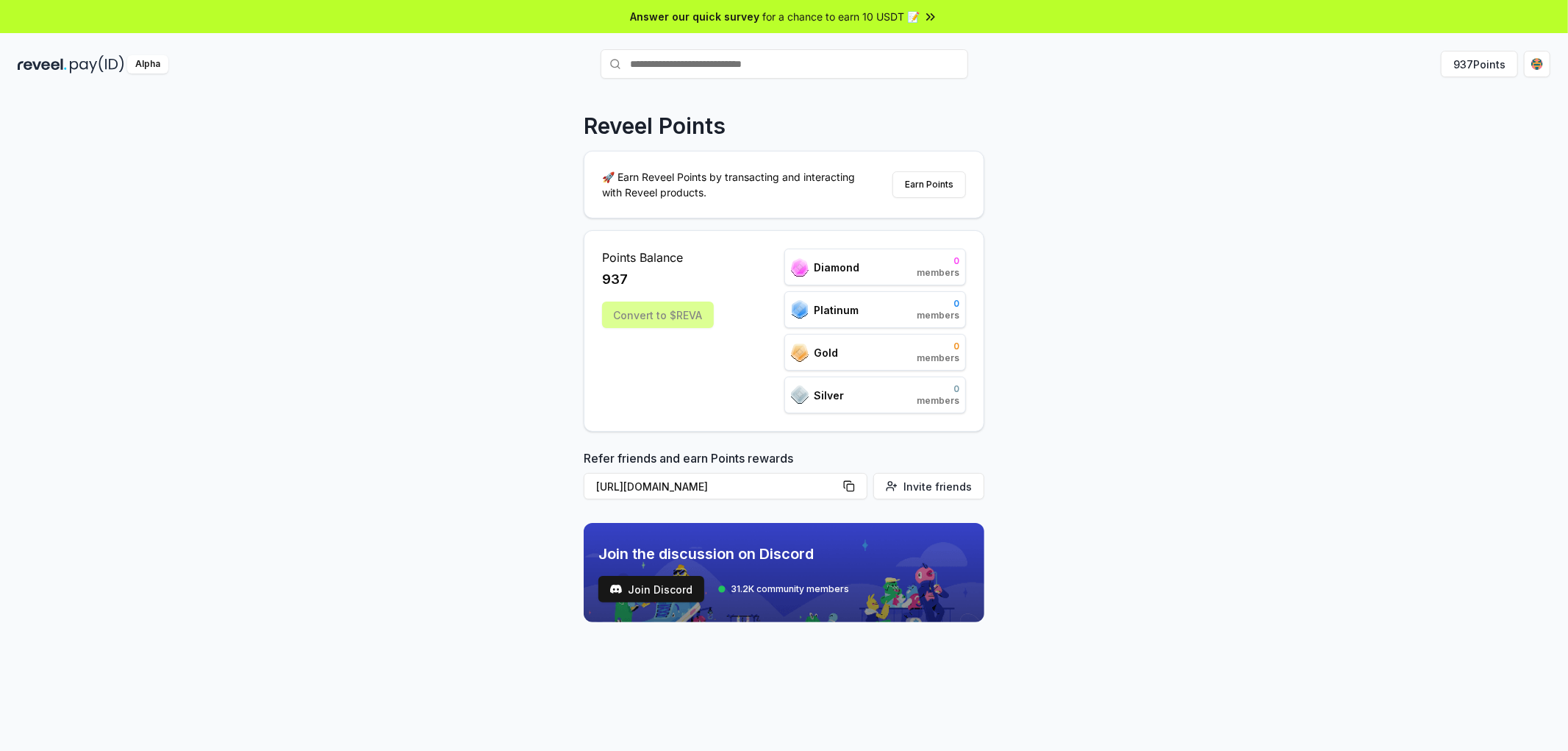
click at [1530, 70] on html "Answer our quick survey for a chance to earn 10 USDT 📝 Alpha 937 Points Reveel …" at bounding box center [784, 375] width 1568 height 751
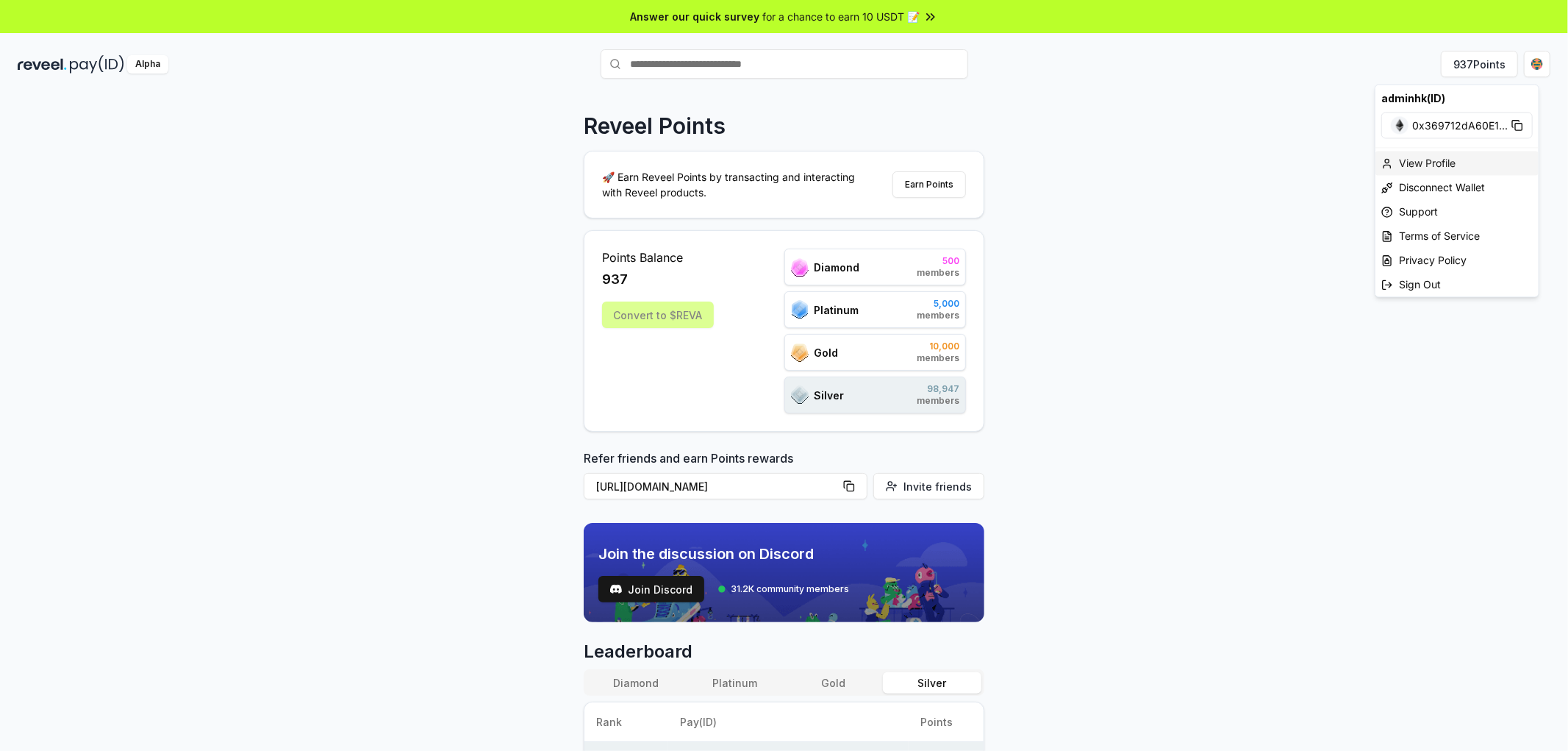
click at [1434, 163] on div "View Profile" at bounding box center [1456, 163] width 163 height 24
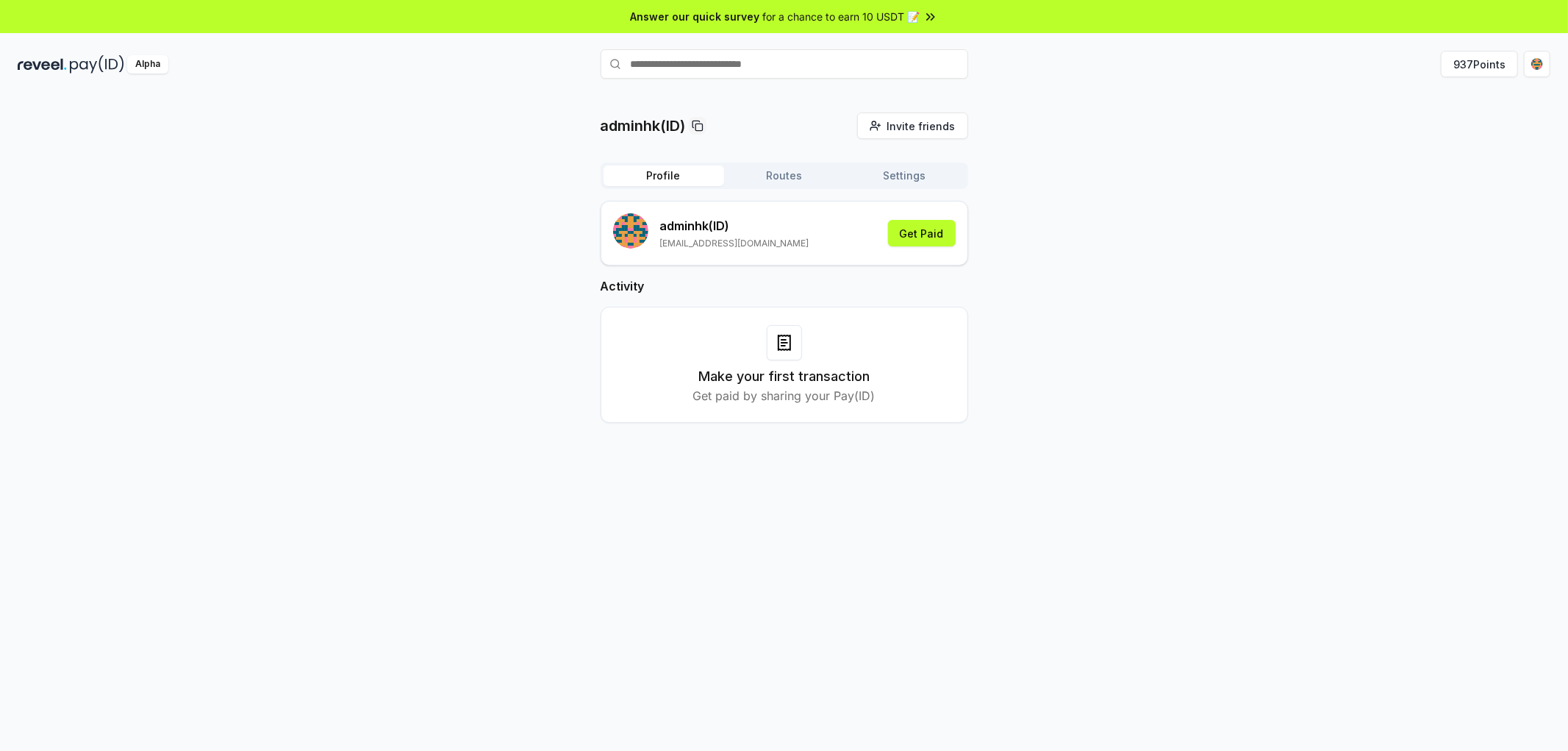
click at [763, 74] on input "text" at bounding box center [784, 63] width 367 height 30
click at [899, 20] on span "for a chance to earn 10 USDT 📝" at bounding box center [842, 16] width 158 height 15
click at [1468, 68] on button "947 Points" at bounding box center [1479, 64] width 78 height 27
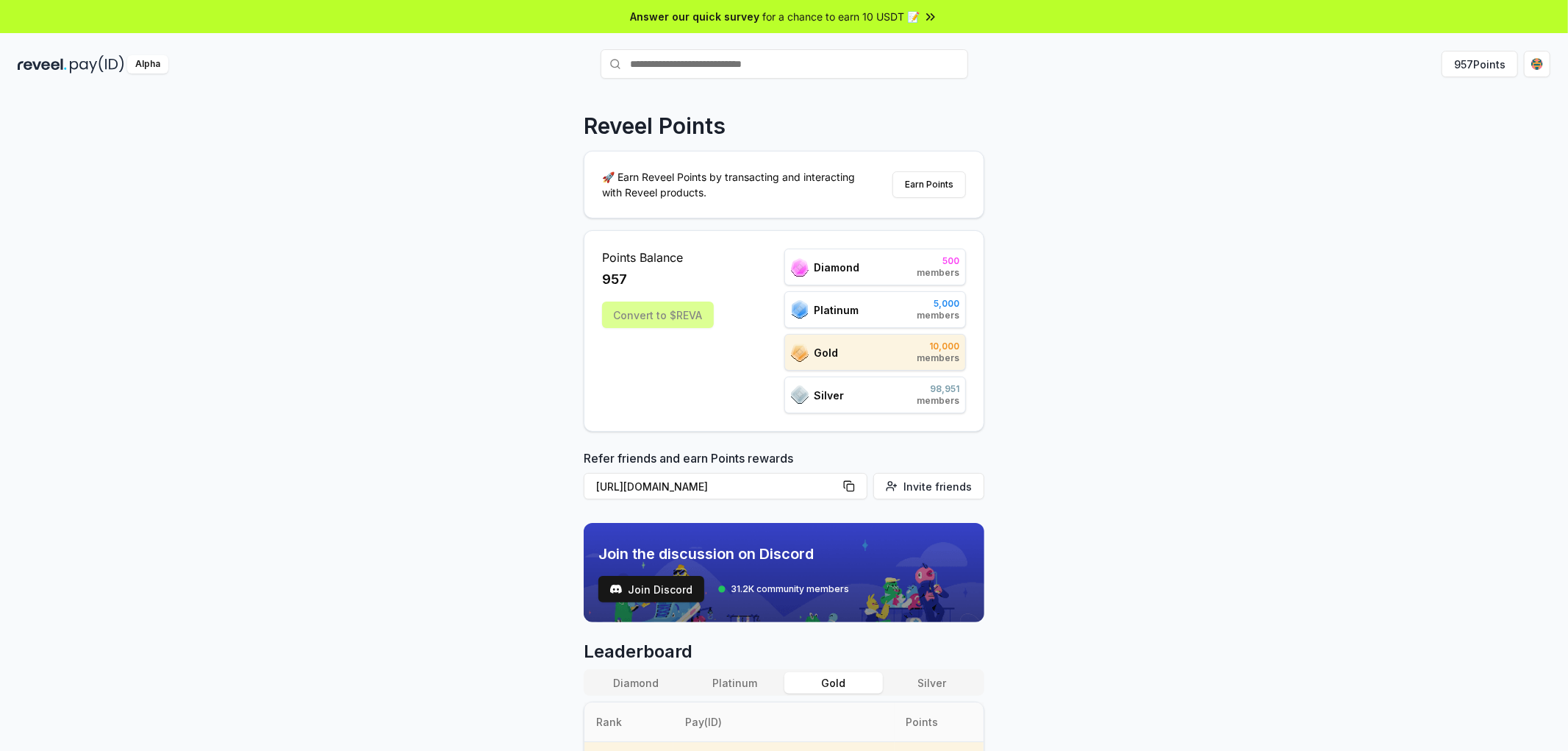
scroll to position [163, 0]
